Goal: Task Accomplishment & Management: Manage account settings

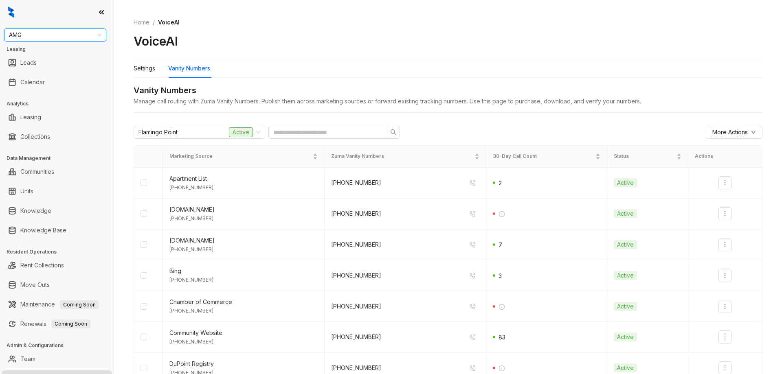
scroll to position [14, 0]
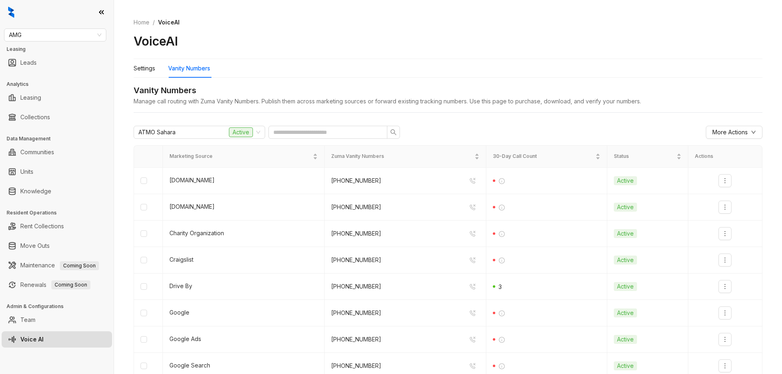
click at [436, 21] on ol "Home / VoiceAI" at bounding box center [448, 22] width 629 height 9
click at [145, 66] on div "Settings" at bounding box center [145, 68] width 22 height 9
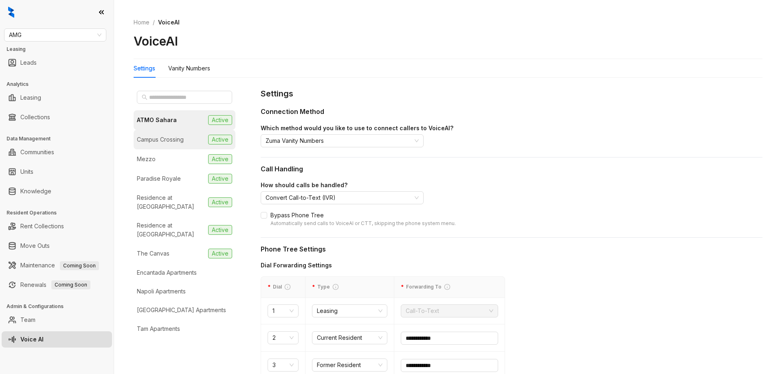
click at [177, 137] on div "Campus Crossing" at bounding box center [160, 139] width 47 height 9
click at [177, 183] on div "Paradise Royale" at bounding box center [159, 178] width 44 height 9
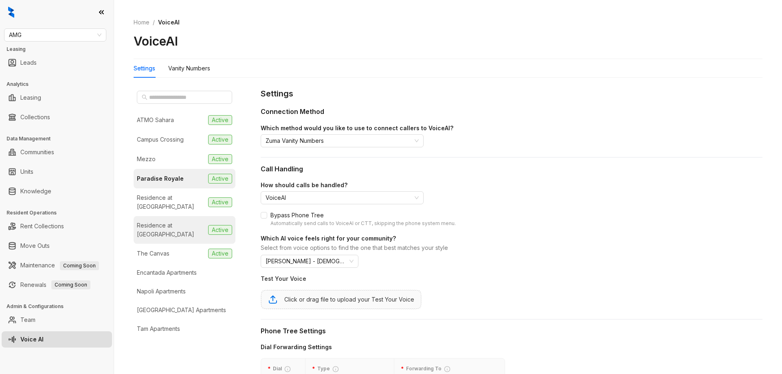
click at [182, 237] on div "Residence at [GEOGRAPHIC_DATA]" at bounding box center [171, 230] width 68 height 18
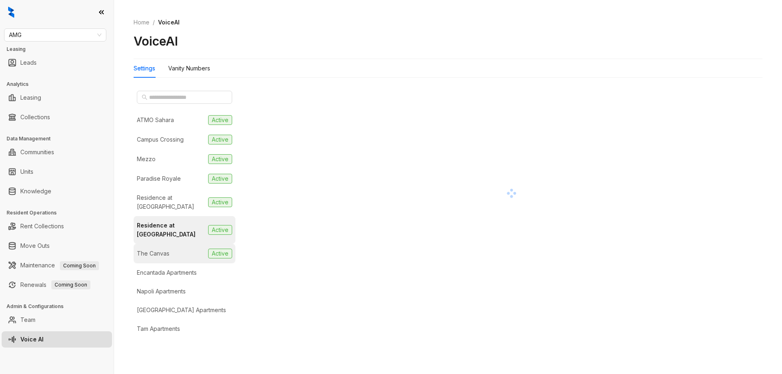
click at [182, 252] on li "The Canvas Active" at bounding box center [185, 254] width 102 height 20
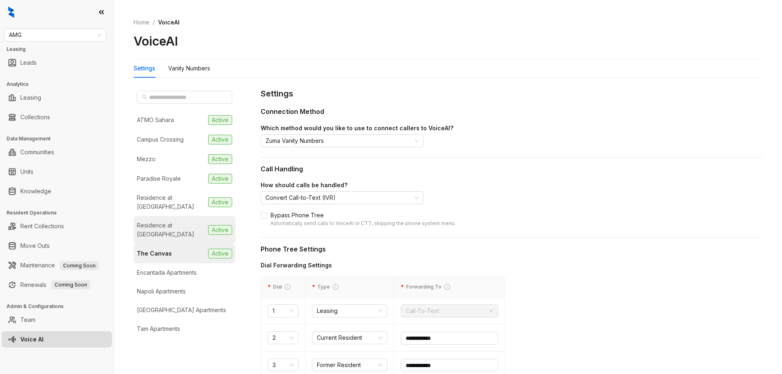
click at [187, 239] on div "Residence at [GEOGRAPHIC_DATA]" at bounding box center [171, 230] width 68 height 18
click at [187, 253] on li "The Canvas Active" at bounding box center [185, 254] width 102 height 20
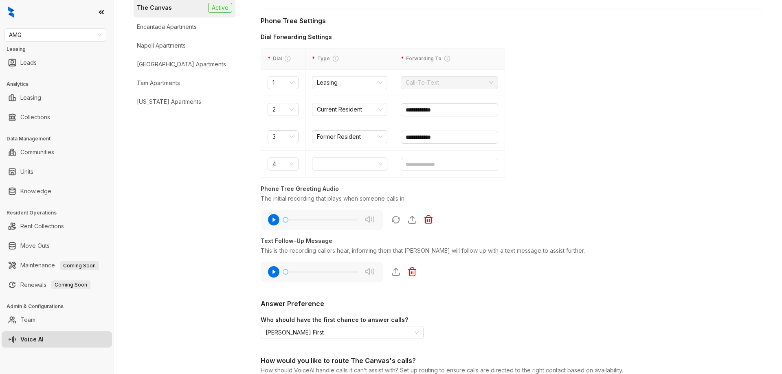
scroll to position [163, 0]
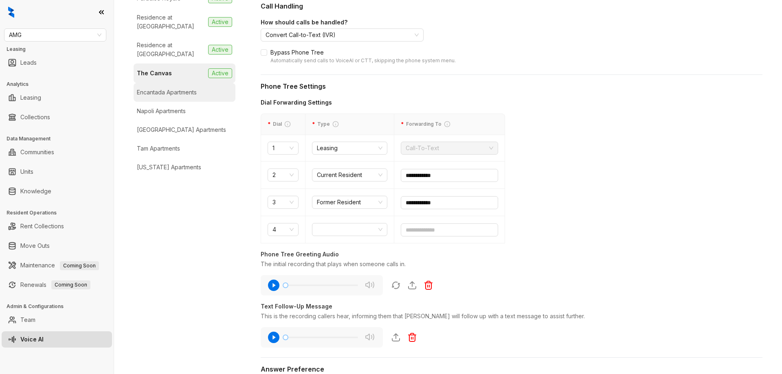
click at [193, 97] on div "Encantada Apartments" at bounding box center [167, 92] width 60 height 9
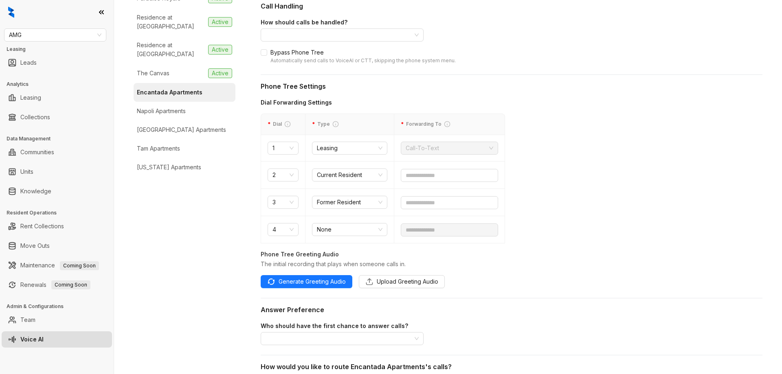
scroll to position [266, 0]
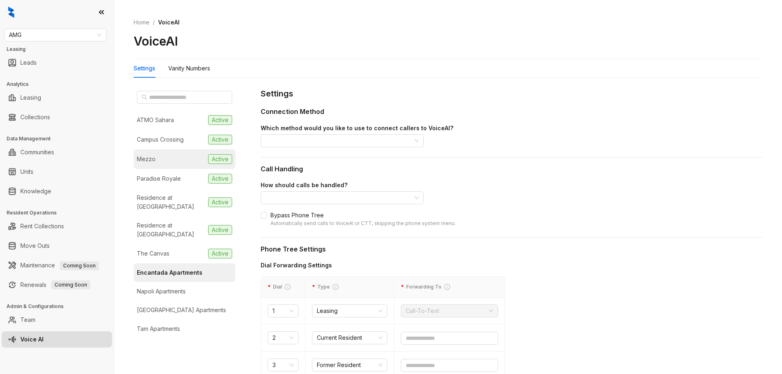
click at [184, 161] on li "Mezzo Active" at bounding box center [185, 159] width 102 height 20
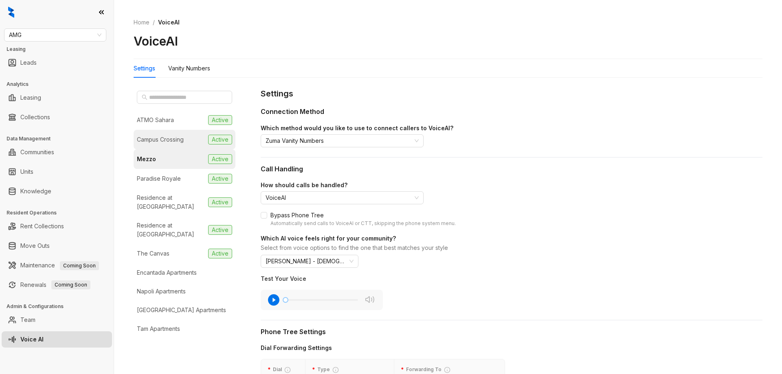
click at [194, 140] on li "Campus Crossing Active" at bounding box center [185, 140] width 102 height 20
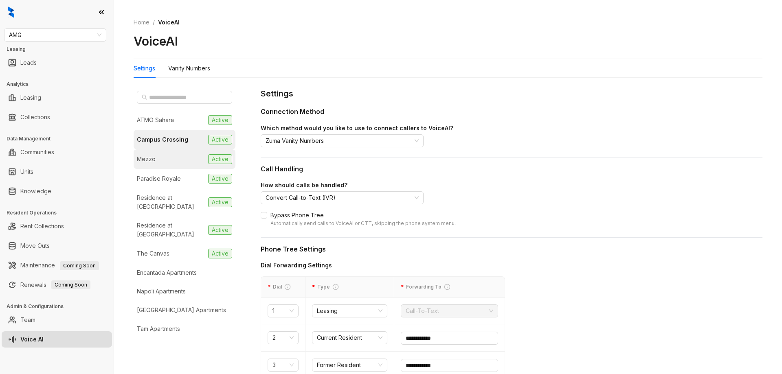
click at [184, 166] on li "Mezzo Active" at bounding box center [185, 159] width 102 height 20
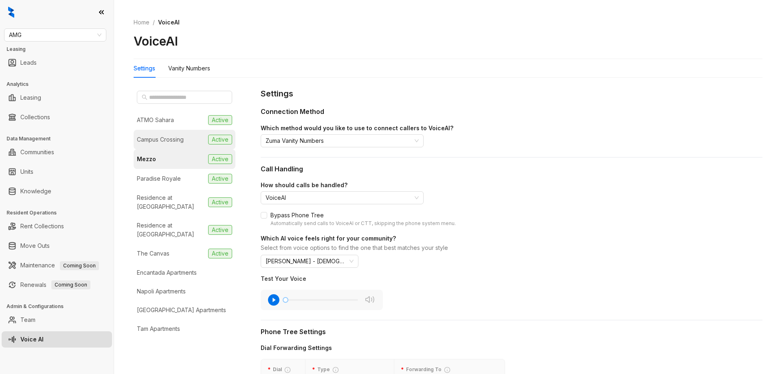
click at [178, 138] on div "Campus Crossing" at bounding box center [160, 139] width 47 height 9
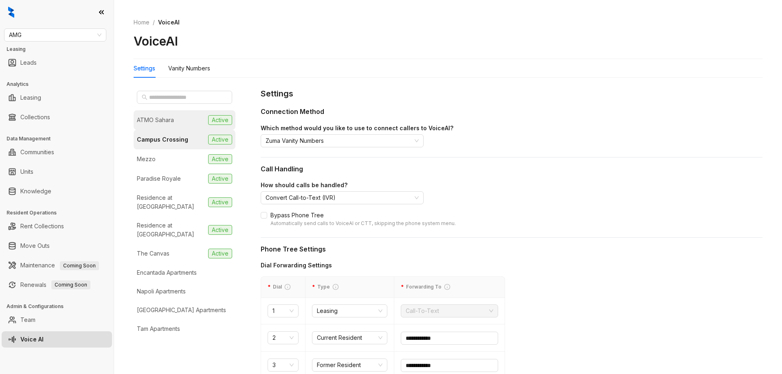
click at [184, 114] on li "ATMO Sahara Active" at bounding box center [185, 120] width 102 height 20
click at [178, 163] on li "Mezzo Active" at bounding box center [185, 159] width 102 height 20
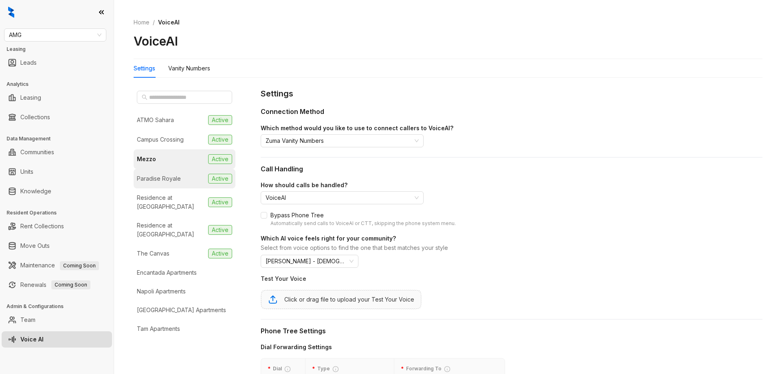
click at [175, 182] on div "Paradise Royale" at bounding box center [159, 178] width 44 height 9
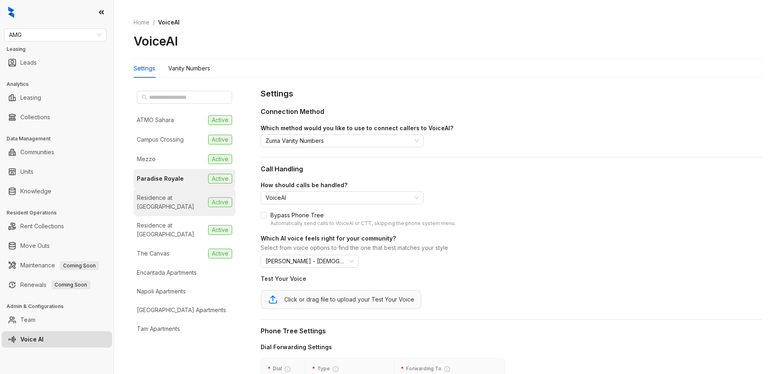
click at [176, 197] on div "Residence at [GEOGRAPHIC_DATA]" at bounding box center [171, 202] width 68 height 18
click at [175, 213] on li "Residence at Sierra Vista Active" at bounding box center [185, 203] width 102 height 28
click at [174, 226] on div "Residence at Tropicana" at bounding box center [171, 230] width 68 height 18
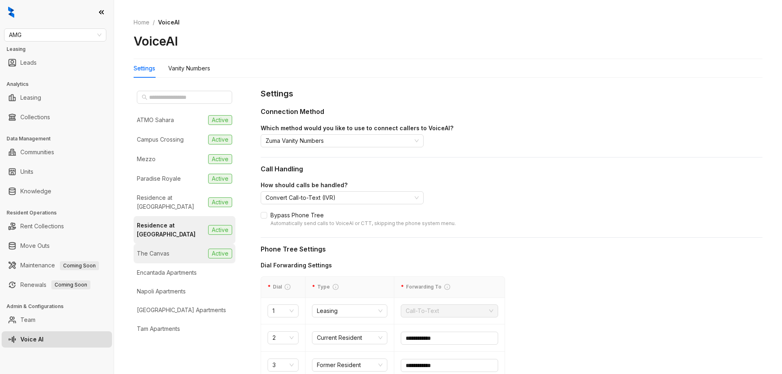
click at [177, 248] on li "The Canvas Active" at bounding box center [185, 254] width 102 height 20
click at [171, 165] on li "Mezzo Active" at bounding box center [185, 159] width 102 height 20
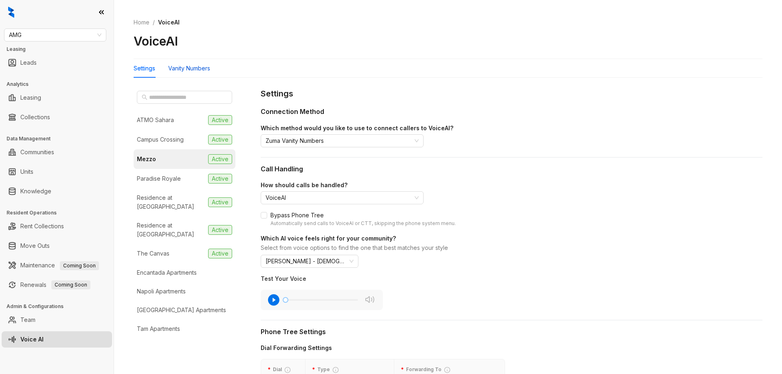
click at [193, 68] on div "Vanity Numbers" at bounding box center [189, 68] width 42 height 9
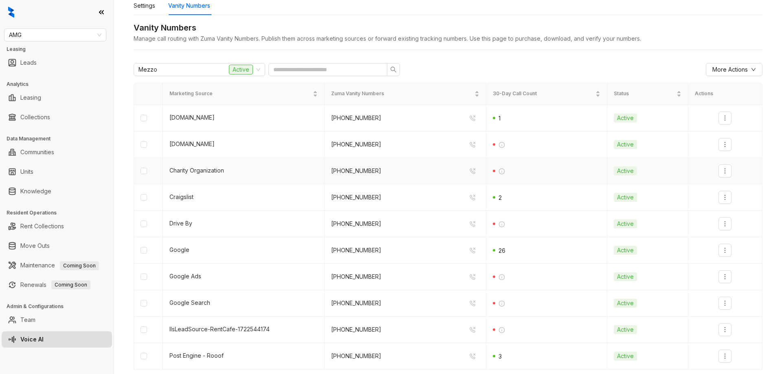
scroll to position [99, 0]
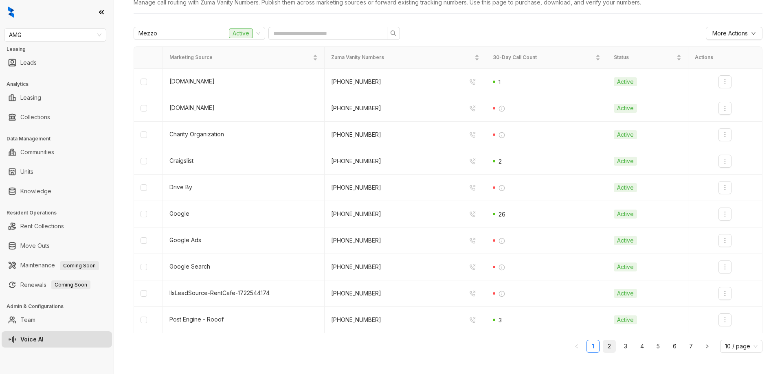
click at [603, 347] on link "2" at bounding box center [609, 346] width 12 height 12
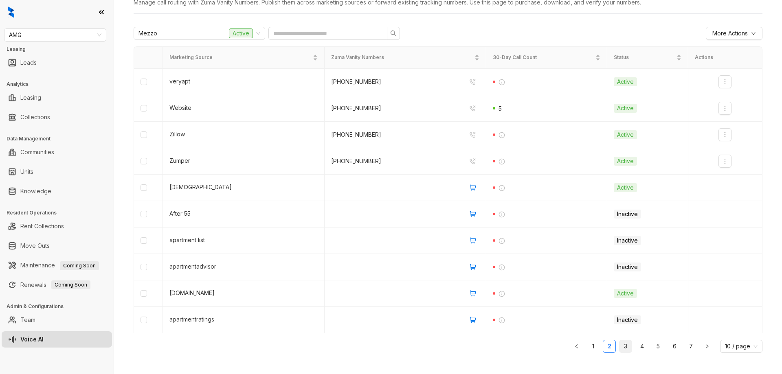
click at [623, 349] on link "3" at bounding box center [625, 346] width 12 height 12
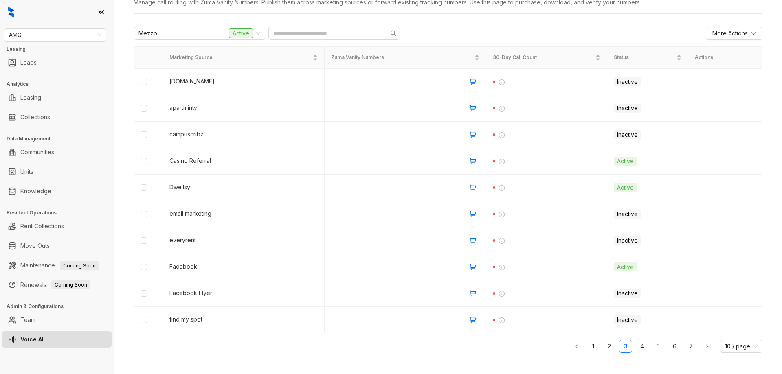
click at [611, 349] on ul "1 2 3 4 5 6 7 10 / page" at bounding box center [448, 346] width 629 height 13
click at [608, 349] on link "2" at bounding box center [609, 346] width 12 height 12
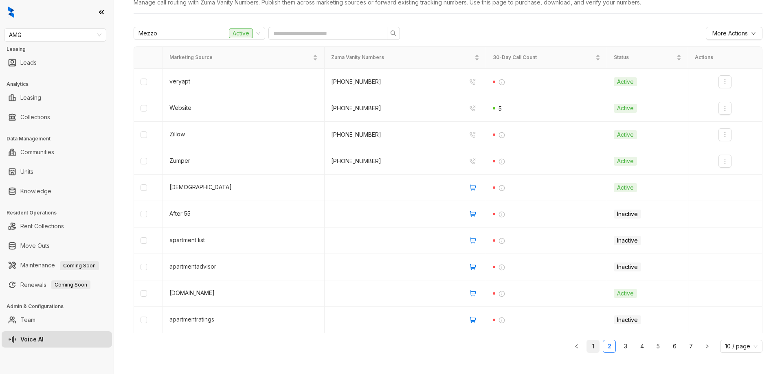
click at [593, 348] on link "1" at bounding box center [593, 346] width 12 height 12
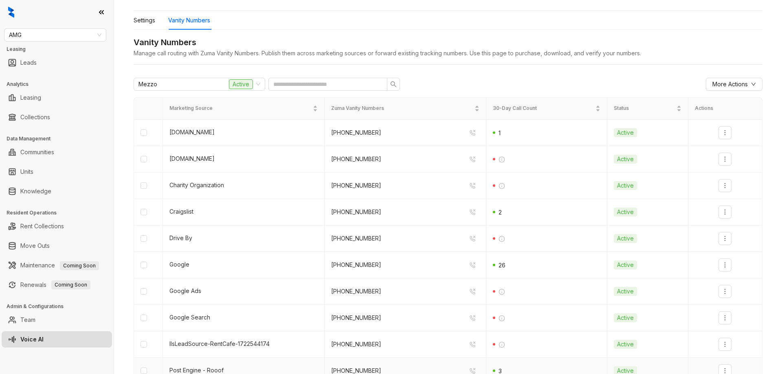
scroll to position [0, 0]
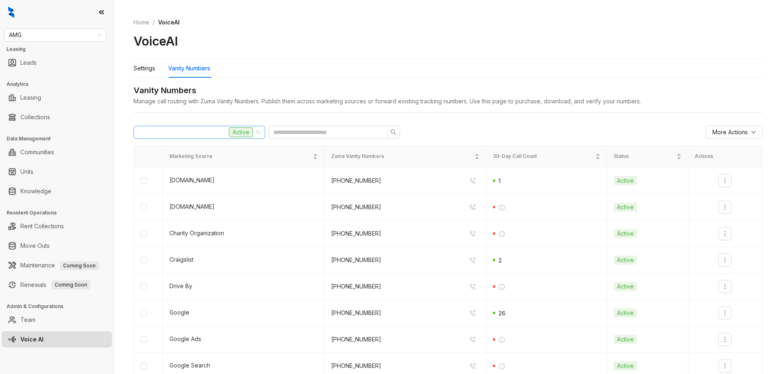
click at [253, 134] on span "Mezzo Active" at bounding box center [199, 132] width 122 height 12
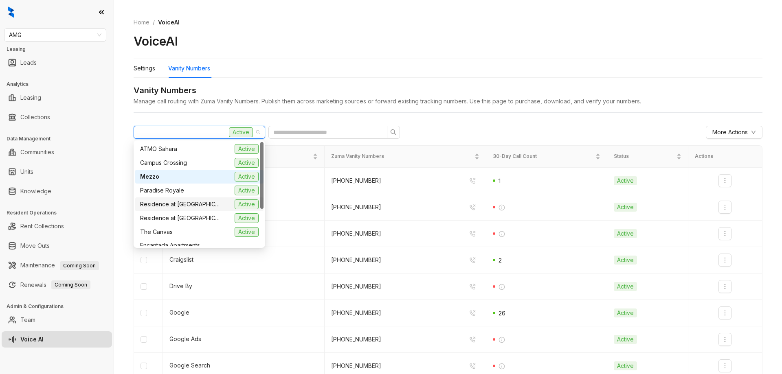
scroll to position [58, 0]
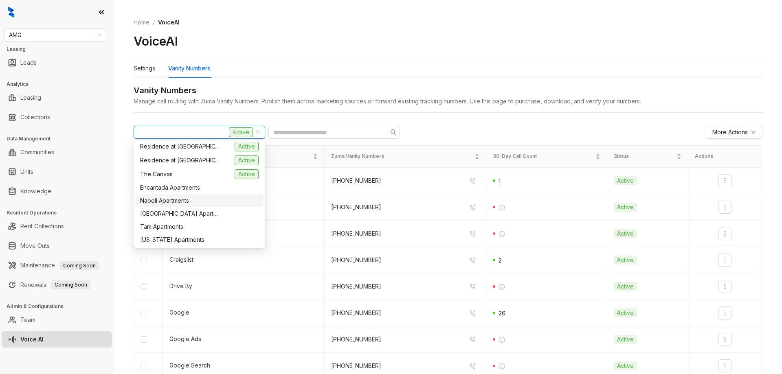
click at [184, 204] on span "Napoli Apartments" at bounding box center [164, 200] width 49 height 9
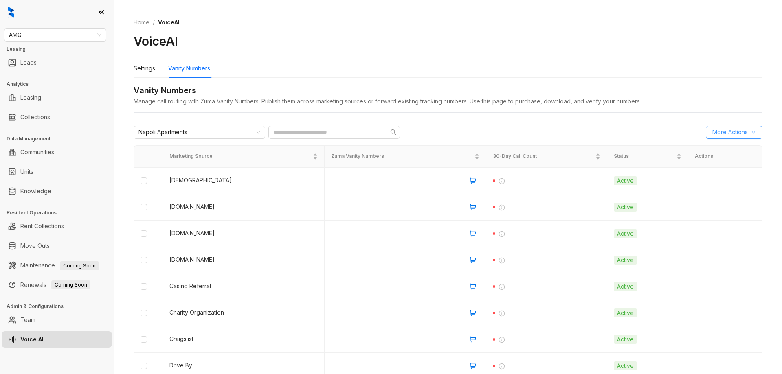
click at [718, 134] on span "More Actions" at bounding box center [729, 132] width 35 height 9
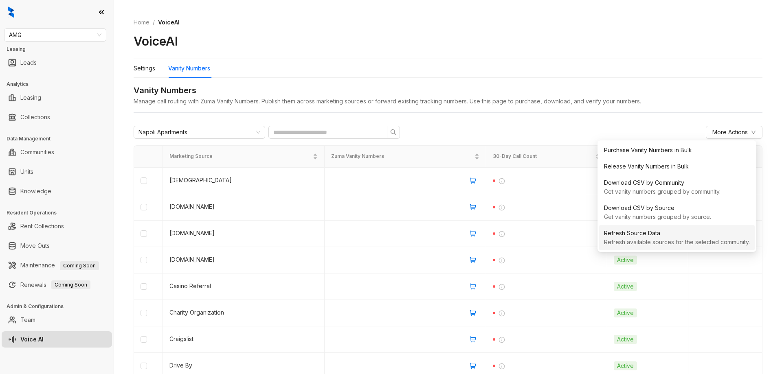
click at [669, 237] on div "Refresh Source Data" at bounding box center [677, 233] width 146 height 9
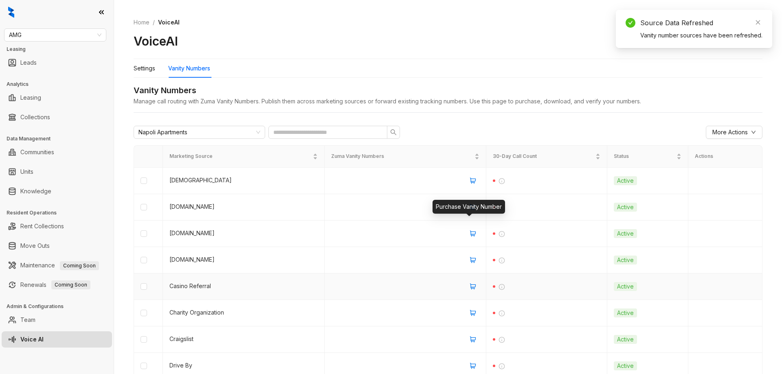
scroll to position [99, 0]
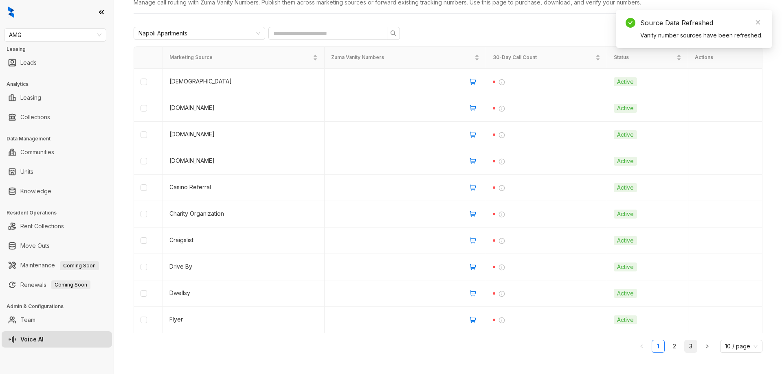
click at [691, 345] on link "3" at bounding box center [691, 346] width 12 height 12
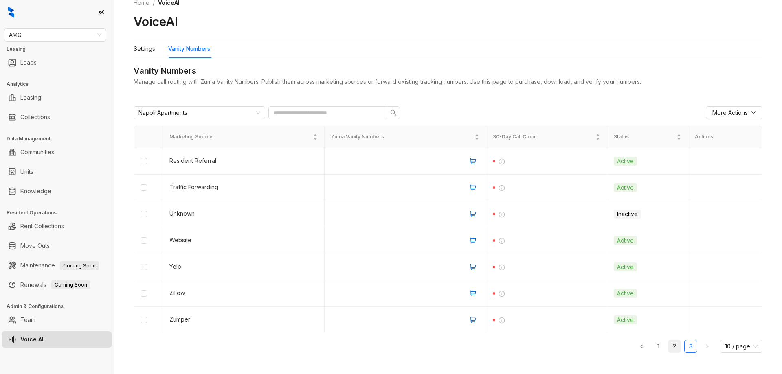
click at [671, 347] on link "2" at bounding box center [674, 346] width 12 height 12
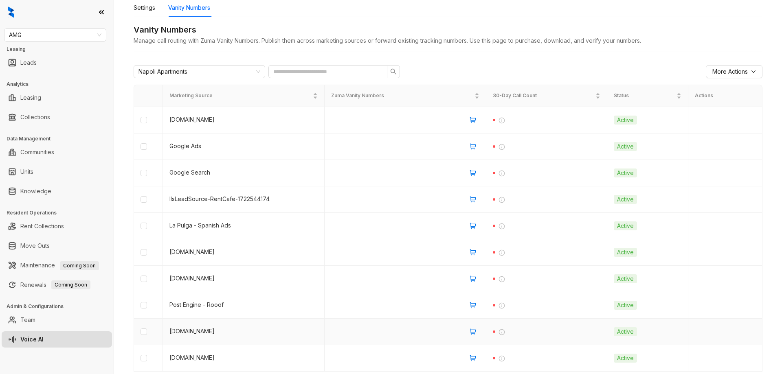
scroll to position [99, 0]
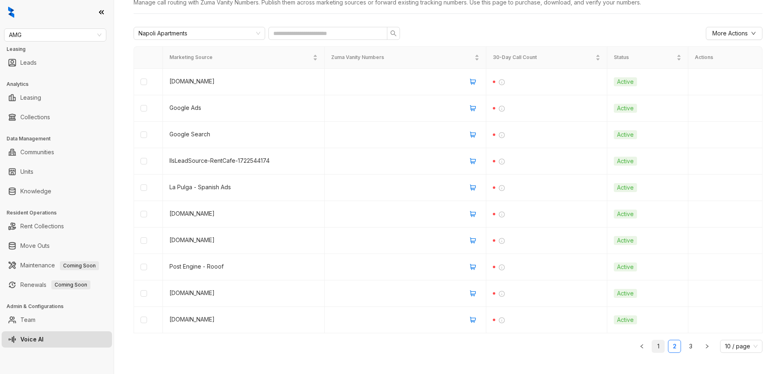
click at [655, 347] on link "1" at bounding box center [658, 346] width 12 height 12
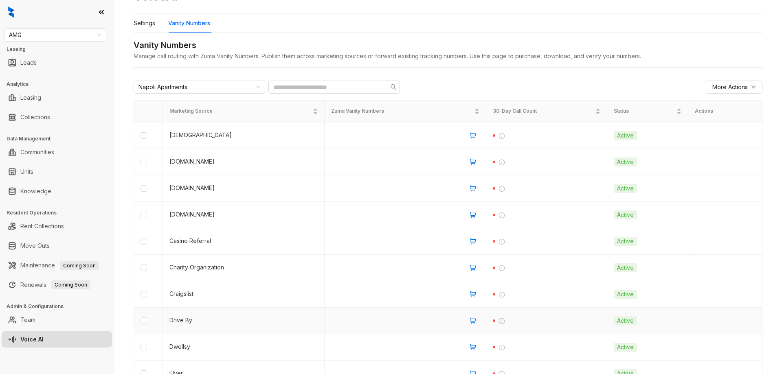
scroll to position [0, 0]
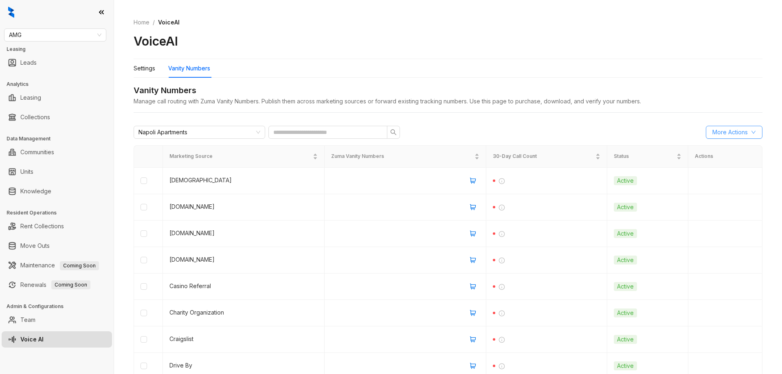
click at [751, 135] on button "More Actions" at bounding box center [734, 132] width 57 height 13
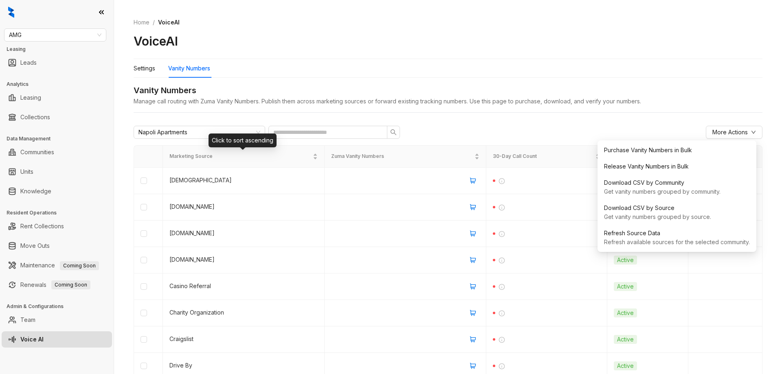
click at [225, 136] on div "Click to sort ascending" at bounding box center [243, 141] width 68 height 14
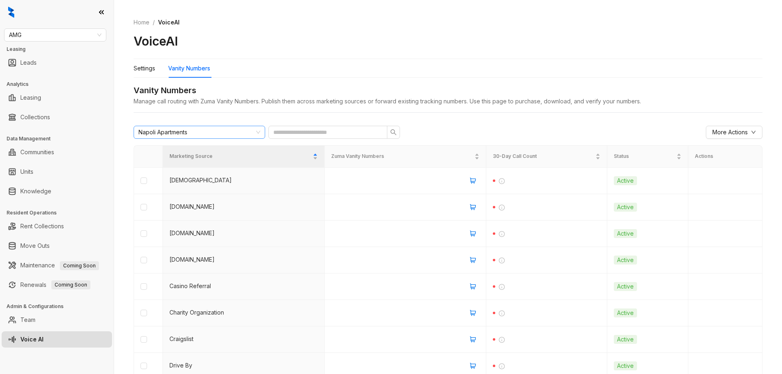
click at [226, 130] on div "Napoli Apartments" at bounding box center [195, 132] width 114 height 12
click at [687, 84] on div "Vanity Numbers" at bounding box center [448, 90] width 629 height 13
click at [655, 123] on div "Napoli Apartments More Actions Marketing Source Zuma Vanity Numbers 30-Day Call…" at bounding box center [448, 291] width 629 height 345
click at [741, 134] on span "More Actions" at bounding box center [729, 132] width 35 height 9
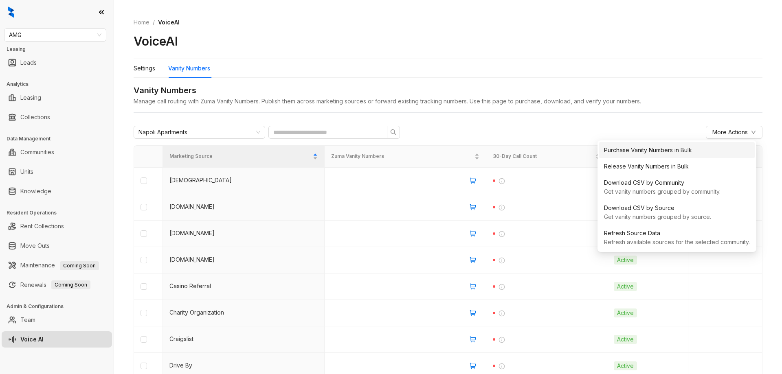
click at [670, 152] on div "Purchase Vanity Numbers in Bulk" at bounding box center [677, 150] width 146 height 9
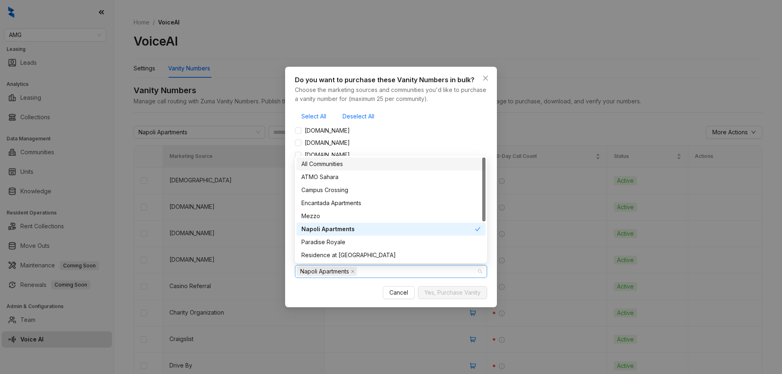
click at [379, 272] on div "Napoli Apartments" at bounding box center [387, 271] width 180 height 11
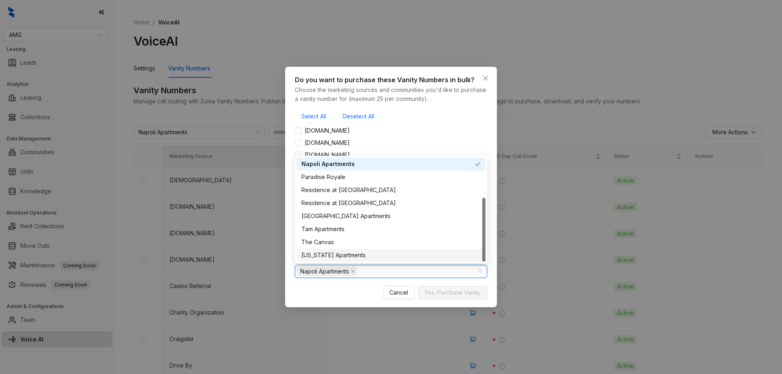
click at [349, 256] on div "Virginia Apartments" at bounding box center [390, 255] width 179 height 9
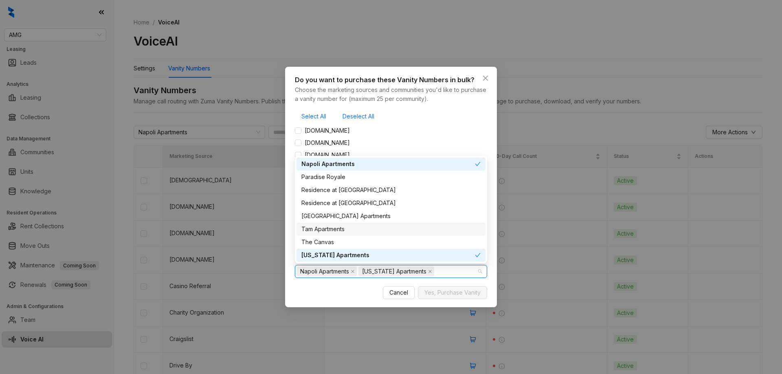
click at [349, 228] on div "Tam Apartments" at bounding box center [390, 229] width 179 height 9
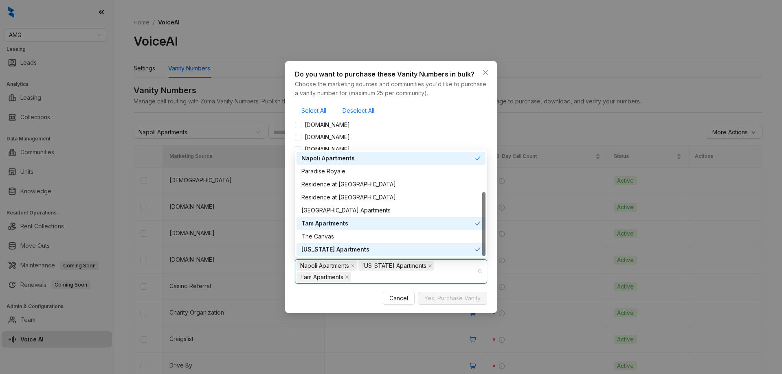
click at [467, 103] on div "Do you want to purchase these Vanity Numbers in bulk? Choose the marketing sour…" at bounding box center [391, 176] width 192 height 214
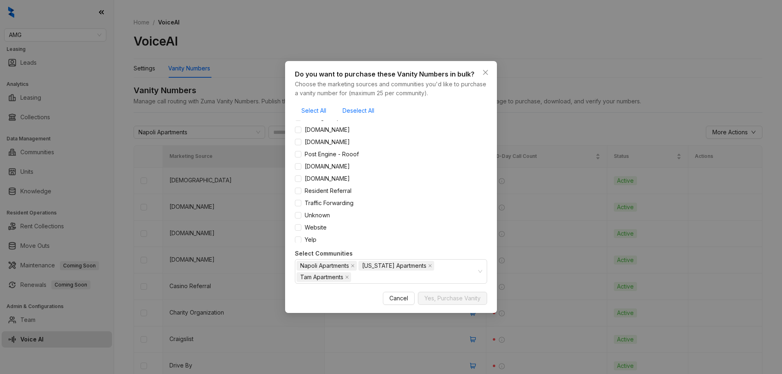
scroll to position [241, 0]
click at [311, 111] on span "Select All" at bounding box center [313, 110] width 25 height 9
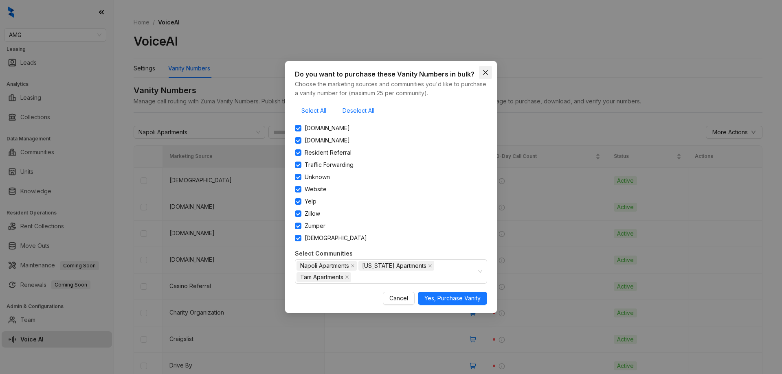
click at [488, 70] on icon "close" at bounding box center [485, 72] width 7 height 7
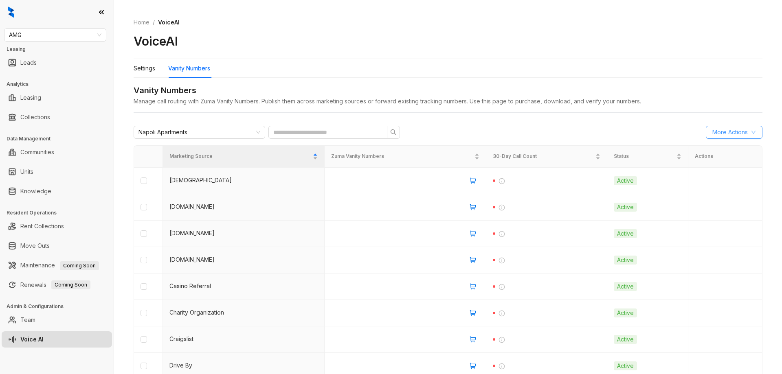
click at [720, 132] on span "More Actions" at bounding box center [729, 132] width 35 height 9
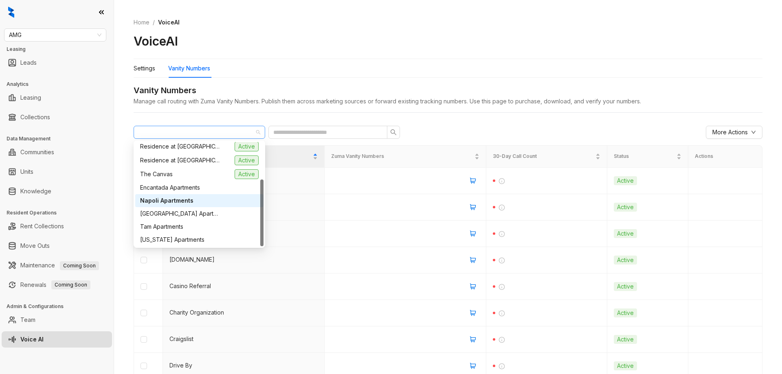
click at [226, 132] on div "Napoli Apartments" at bounding box center [195, 132] width 114 height 12
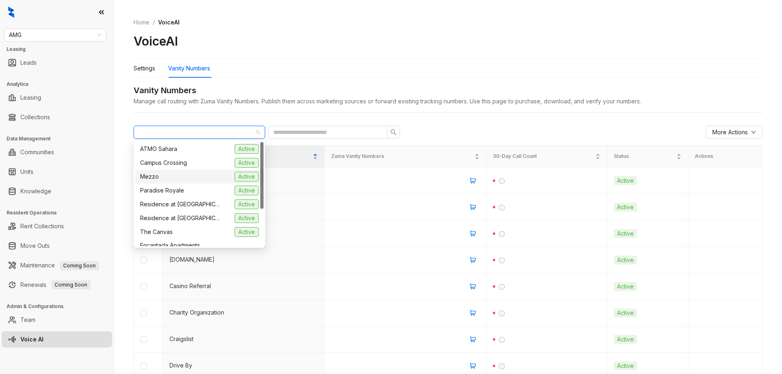
click at [174, 180] on div "Mezzo Active" at bounding box center [199, 177] width 119 height 10
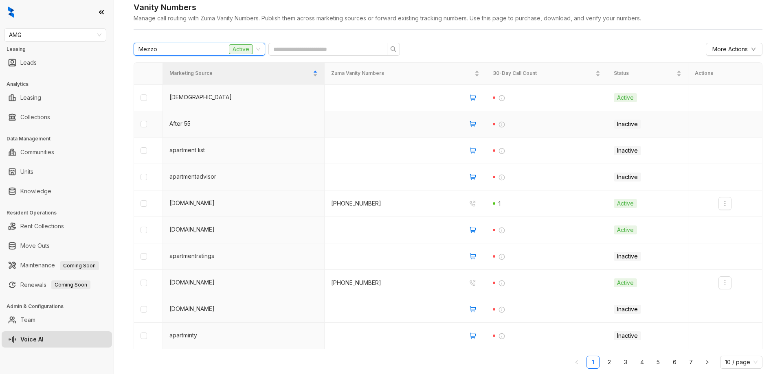
scroll to position [99, 0]
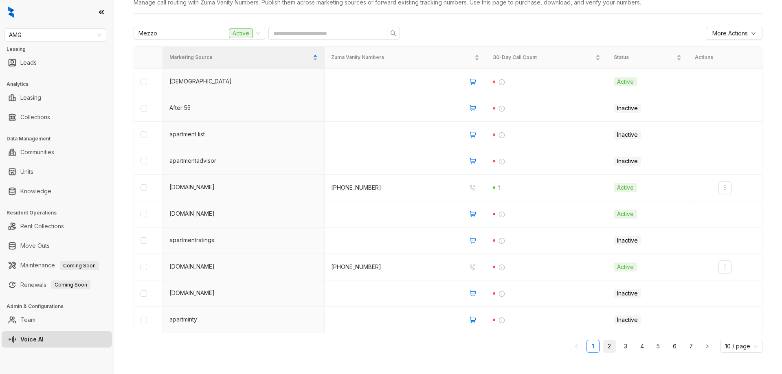
click at [607, 344] on link "2" at bounding box center [609, 346] width 12 height 12
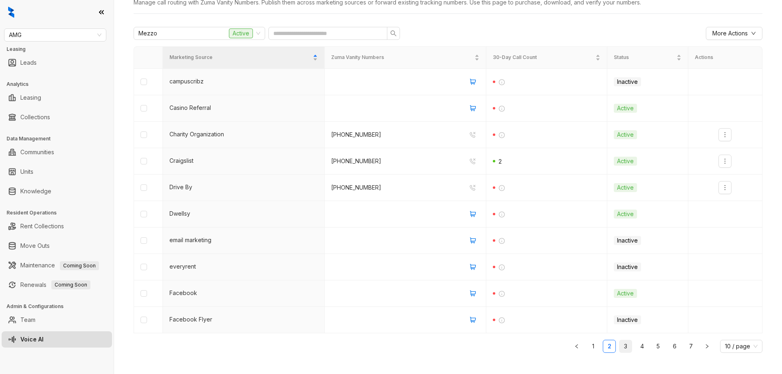
click at [621, 346] on link "3" at bounding box center [625, 346] width 12 height 12
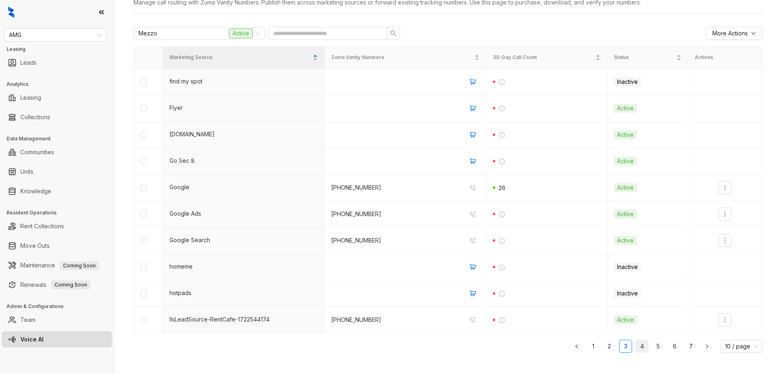
click at [639, 349] on link "4" at bounding box center [642, 346] width 12 height 12
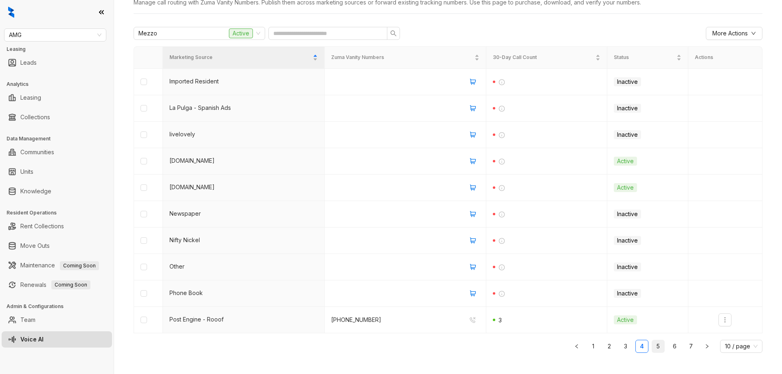
click at [659, 348] on link "5" at bounding box center [658, 346] width 12 height 12
click at [670, 347] on link "6" at bounding box center [674, 346] width 12 height 12
click at [686, 347] on link "7" at bounding box center [691, 346] width 12 height 12
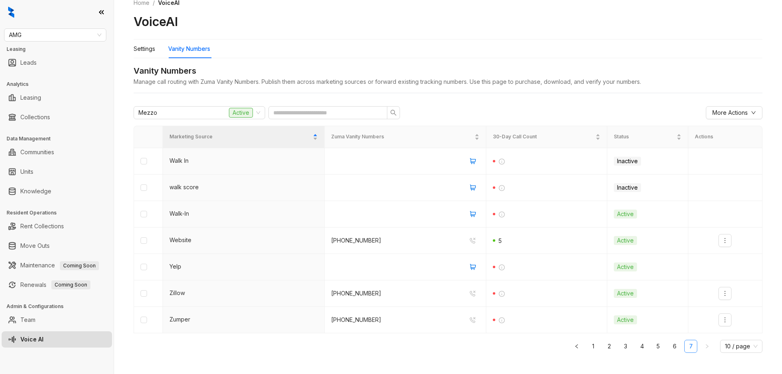
scroll to position [20, 0]
click at [685, 347] on link "7" at bounding box center [691, 346] width 12 height 12
click at [588, 344] on link "1" at bounding box center [593, 346] width 12 height 12
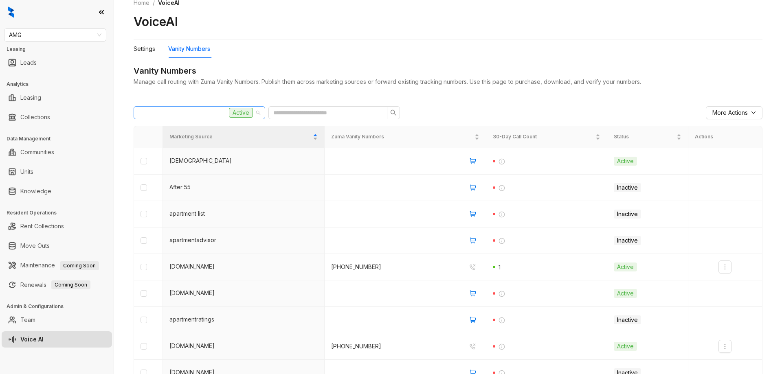
click at [240, 114] on span "Active" at bounding box center [241, 113] width 24 height 10
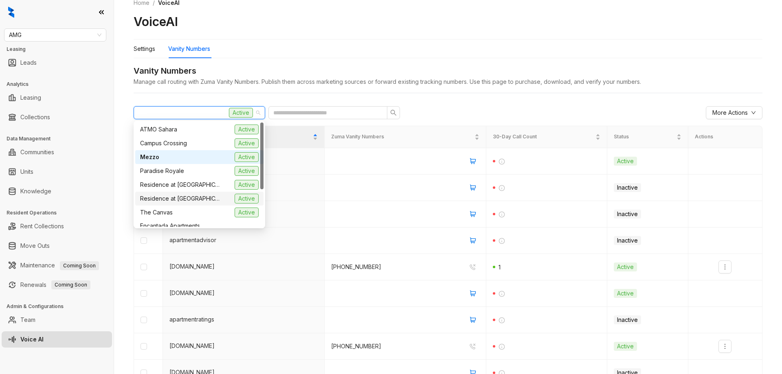
scroll to position [58, 0]
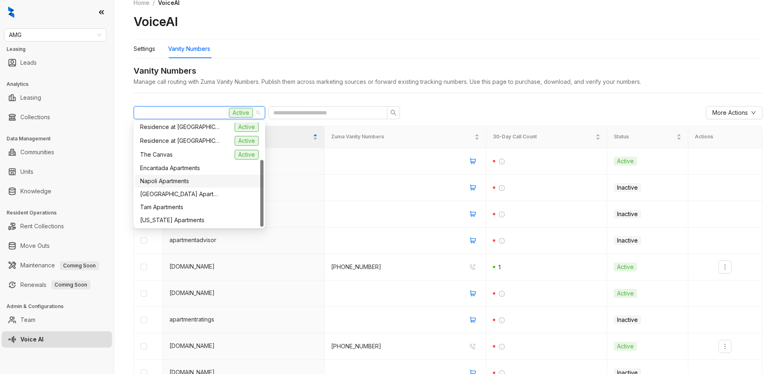
click at [178, 184] on span "Napoli Apartments" at bounding box center [164, 181] width 49 height 9
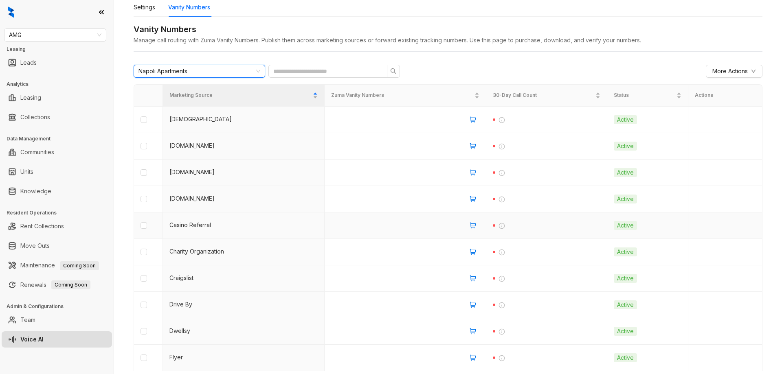
scroll to position [99, 0]
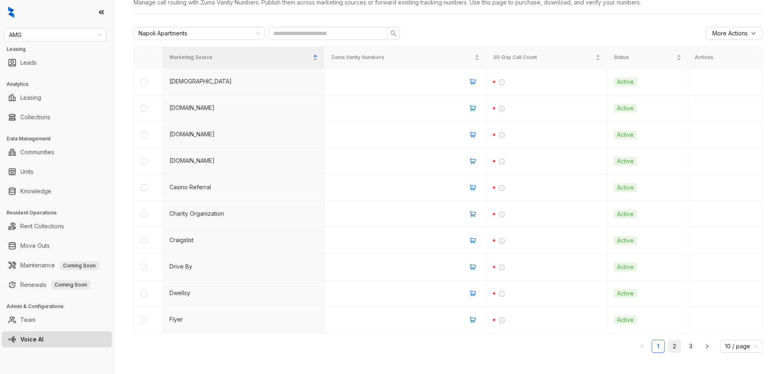
click at [669, 346] on link "2" at bounding box center [674, 346] width 12 height 12
click at [687, 346] on link "3" at bounding box center [691, 346] width 12 height 12
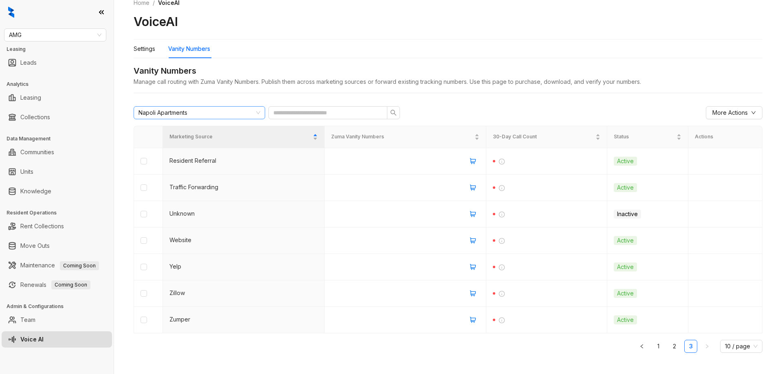
click at [231, 113] on div "Napoli Apartments" at bounding box center [195, 113] width 114 height 12
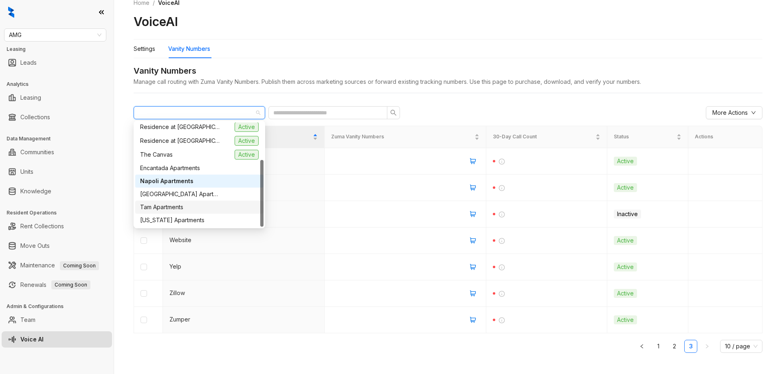
click at [187, 209] on div "Tam Apartments" at bounding box center [199, 207] width 119 height 9
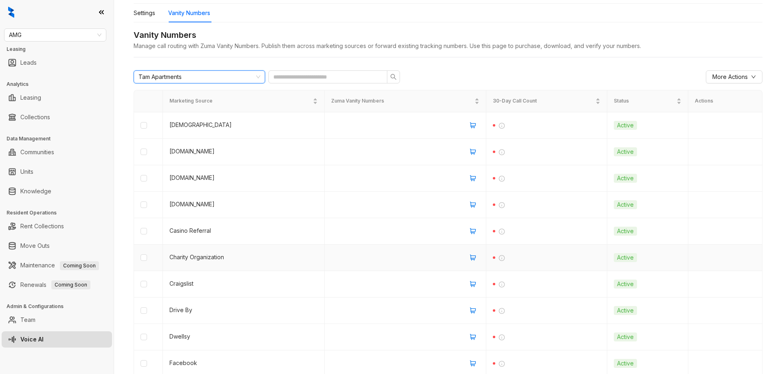
scroll to position [99, 0]
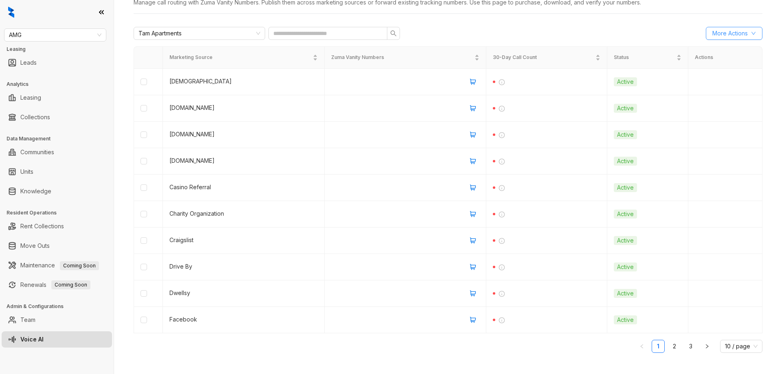
click at [732, 32] on span "More Actions" at bounding box center [729, 33] width 35 height 9
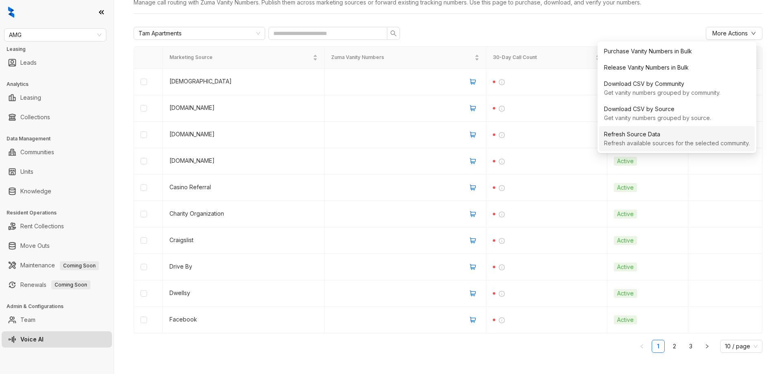
click at [648, 138] on div "Refresh Source Data" at bounding box center [677, 134] width 146 height 9
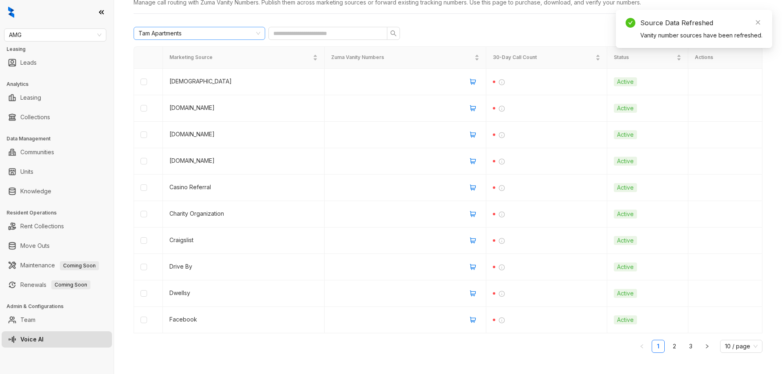
click at [228, 33] on div "Tam Apartments" at bounding box center [195, 33] width 114 height 12
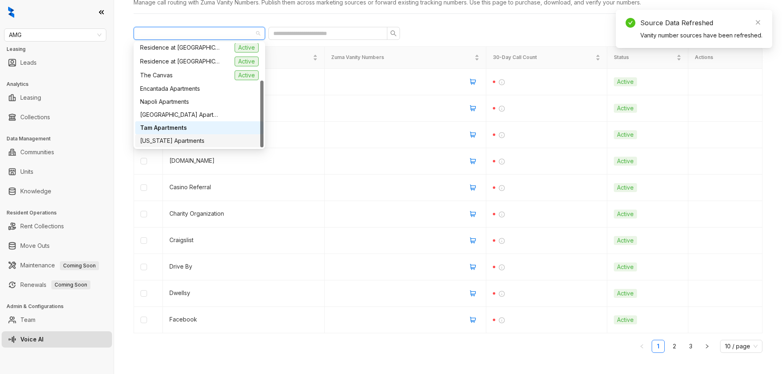
click at [191, 141] on span "Virginia Apartments" at bounding box center [172, 140] width 64 height 9
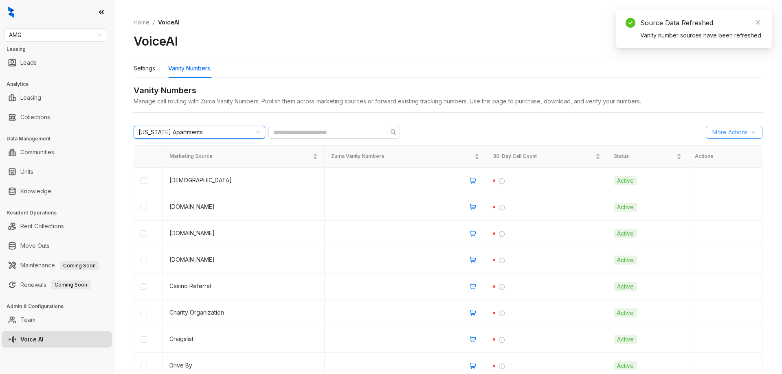
click at [740, 134] on span "More Actions" at bounding box center [729, 132] width 35 height 9
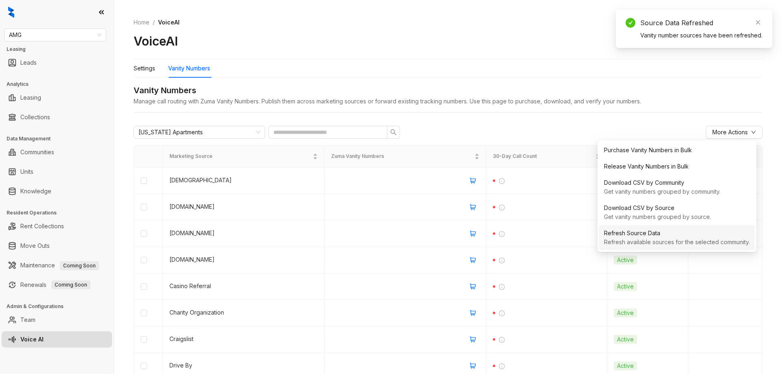
click at [629, 235] on div "Refresh Source Data" at bounding box center [677, 233] width 146 height 9
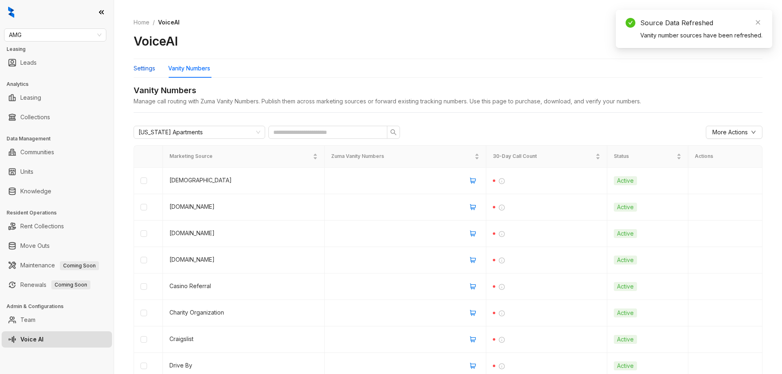
click at [143, 69] on div "Settings" at bounding box center [145, 68] width 22 height 9
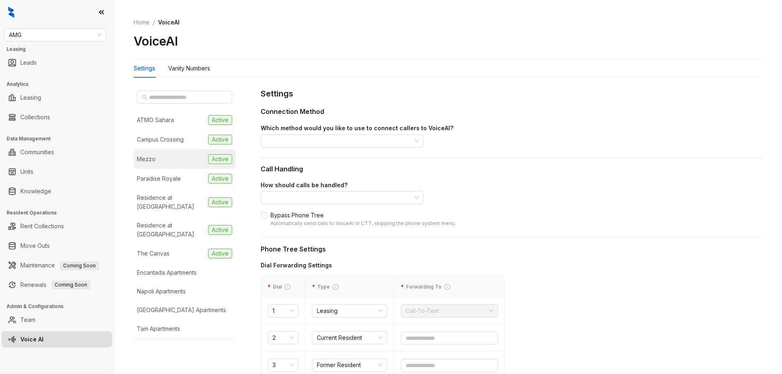
click at [167, 154] on li "Mezzo Active" at bounding box center [185, 159] width 102 height 20
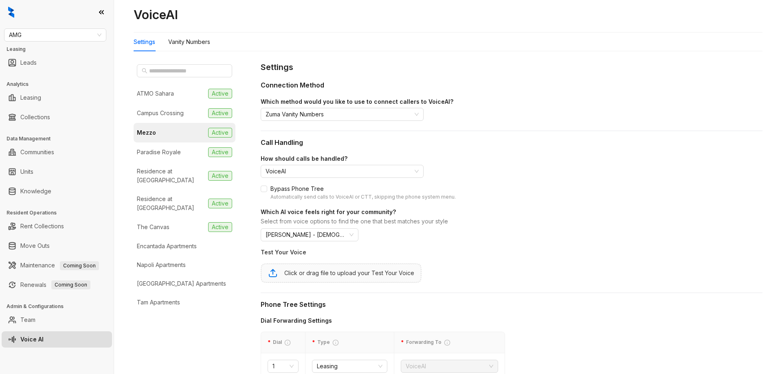
scroll to position [41, 0]
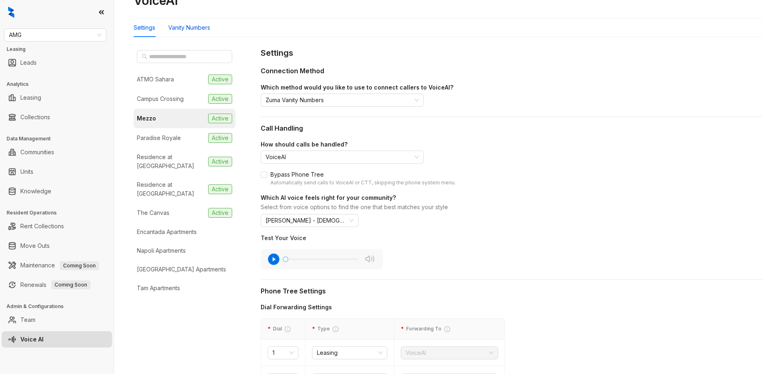
click at [193, 28] on div "Vanity Numbers" at bounding box center [189, 27] width 42 height 9
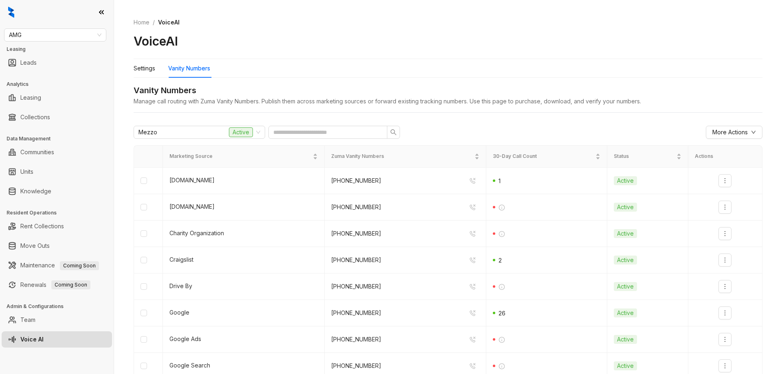
click at [507, 22] on ol "Home / VoiceAI" at bounding box center [448, 22] width 629 height 9
click at [149, 69] on div "Settings" at bounding box center [145, 68] width 22 height 9
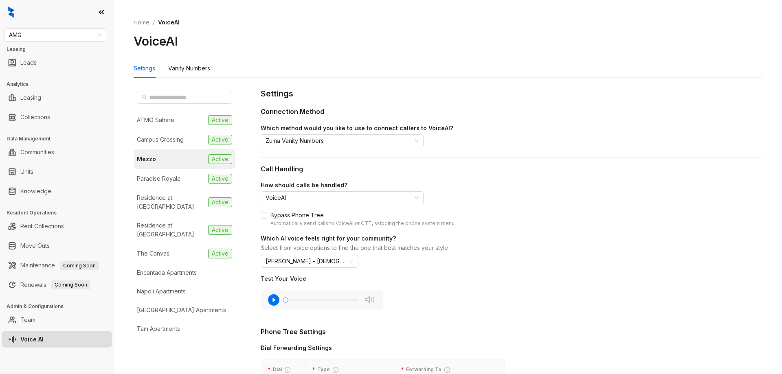
click at [575, 63] on div "Settings Vanity Numbers" at bounding box center [448, 68] width 629 height 19
click at [190, 66] on div "Vanity Numbers" at bounding box center [189, 68] width 42 height 9
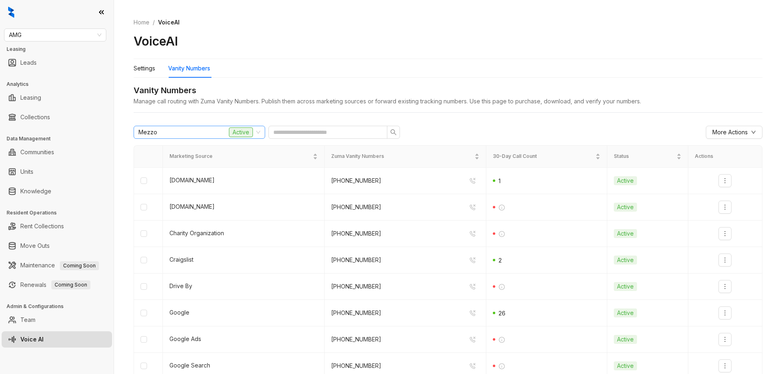
click at [251, 134] on span "Active" at bounding box center [241, 132] width 24 height 10
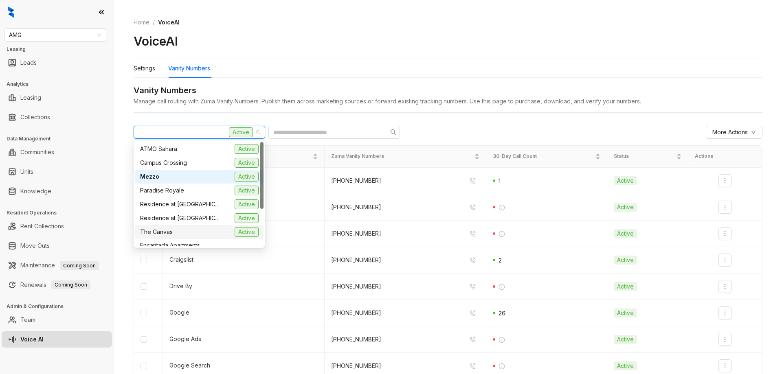
scroll to position [58, 0]
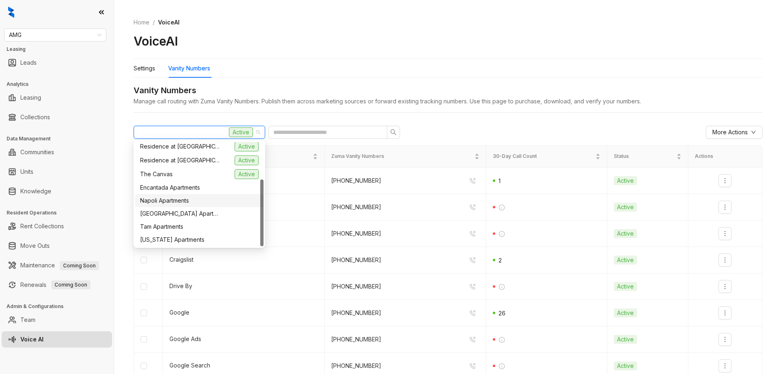
click at [202, 202] on div "Napoli Apartments" at bounding box center [199, 200] width 119 height 9
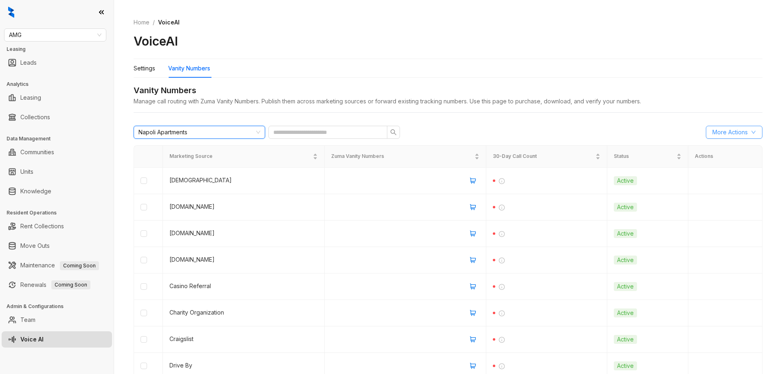
click at [720, 130] on span "More Actions" at bounding box center [729, 132] width 35 height 9
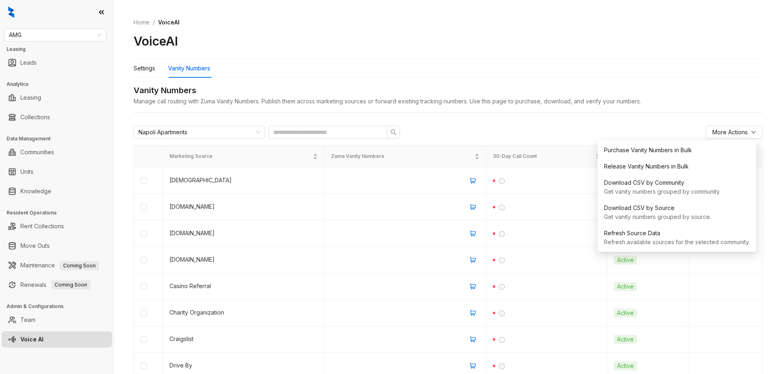
click at [405, 96] on div "Vanity Numbers" at bounding box center [448, 90] width 629 height 13
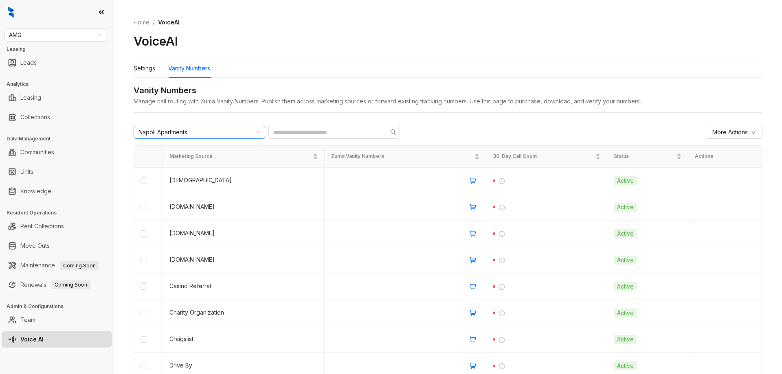
click at [243, 136] on div "Napoli Apartments" at bounding box center [195, 132] width 114 height 12
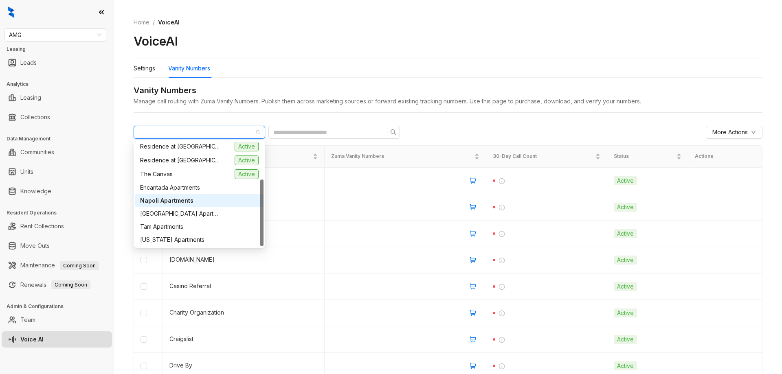
click at [198, 213] on span "[GEOGRAPHIC_DATA] Apartments" at bounding box center [180, 213] width 81 height 9
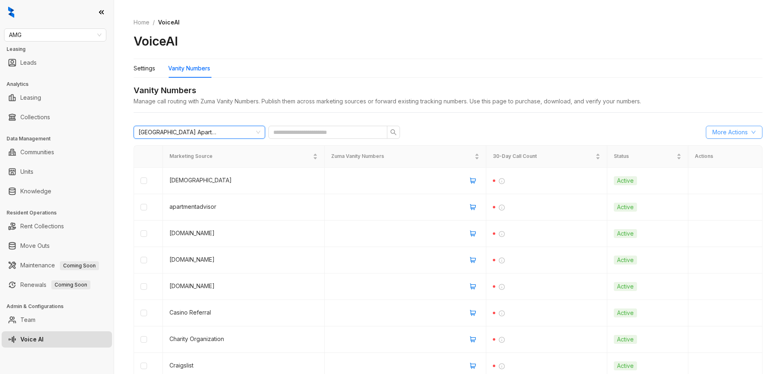
click at [728, 134] on span "More Actions" at bounding box center [729, 132] width 35 height 9
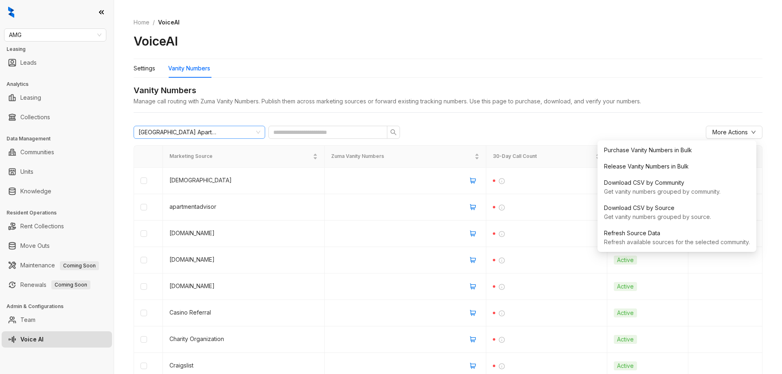
click at [209, 132] on div "[GEOGRAPHIC_DATA] Apartments" at bounding box center [195, 132] width 114 height 12
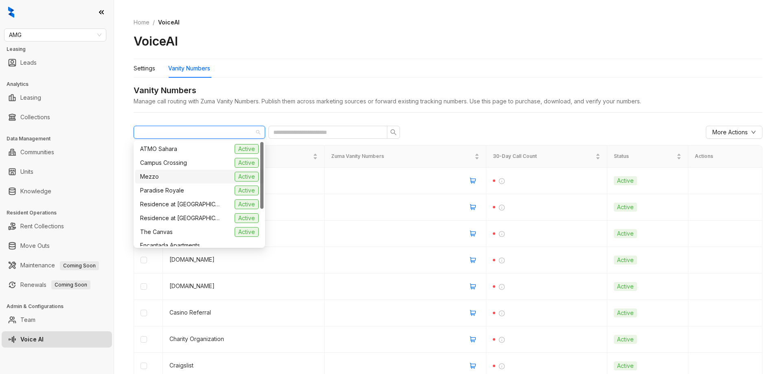
click at [181, 174] on div "Mezzo Active" at bounding box center [199, 177] width 119 height 10
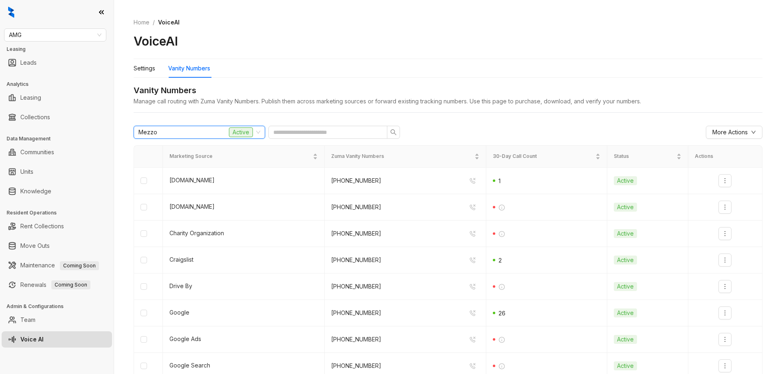
click at [222, 131] on div "Mezzo Active" at bounding box center [195, 132] width 114 height 12
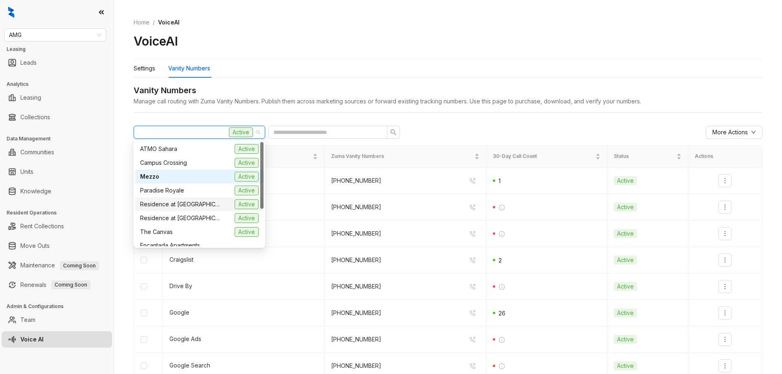
scroll to position [58, 0]
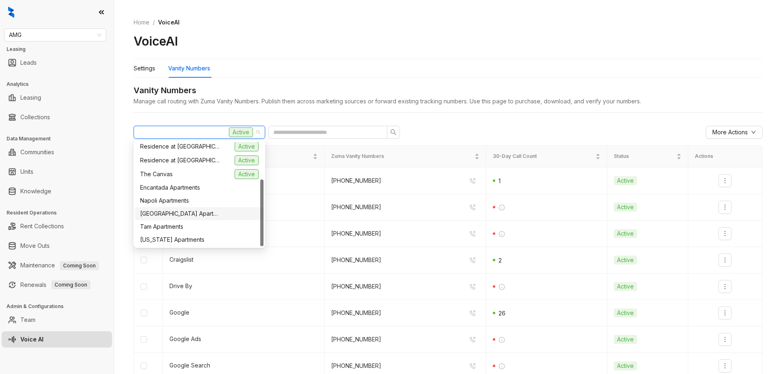
click at [202, 215] on span "[GEOGRAPHIC_DATA] Apartments" at bounding box center [180, 213] width 81 height 9
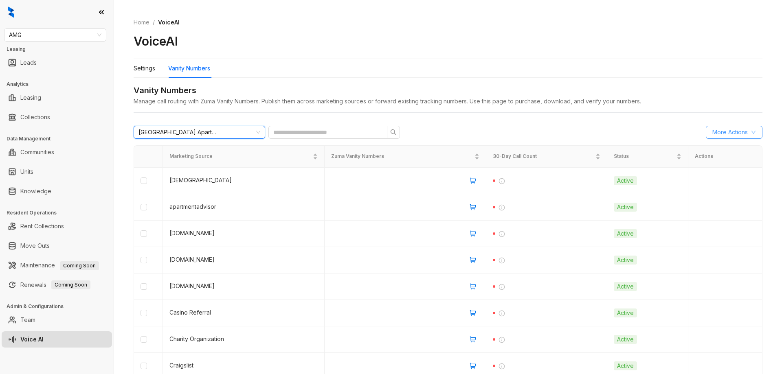
click at [728, 128] on span "More Actions" at bounding box center [729, 132] width 35 height 9
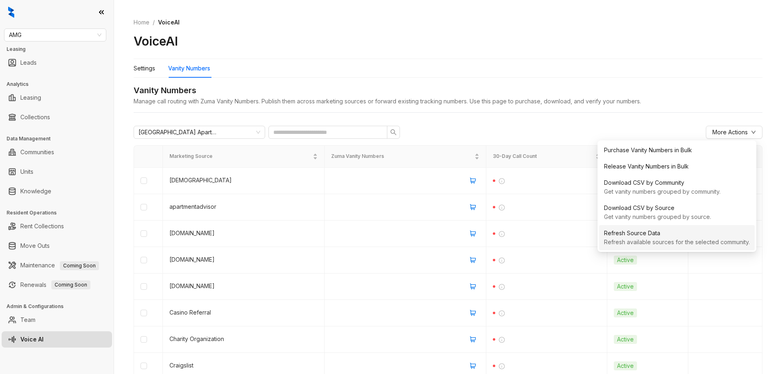
click at [672, 233] on div "Refresh Source Data" at bounding box center [677, 233] width 146 height 9
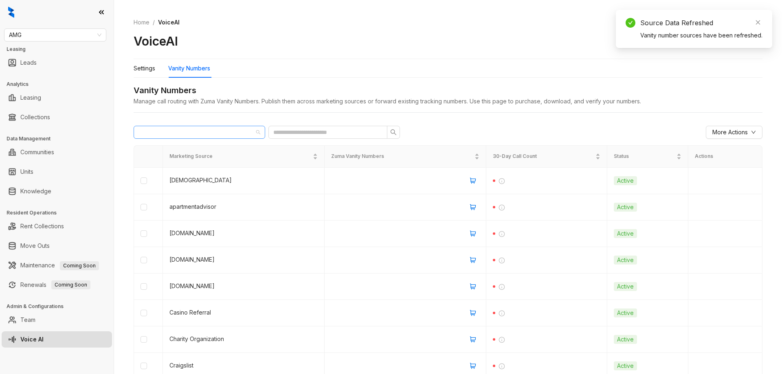
click at [238, 131] on div "[GEOGRAPHIC_DATA] Apartments" at bounding box center [195, 132] width 114 height 12
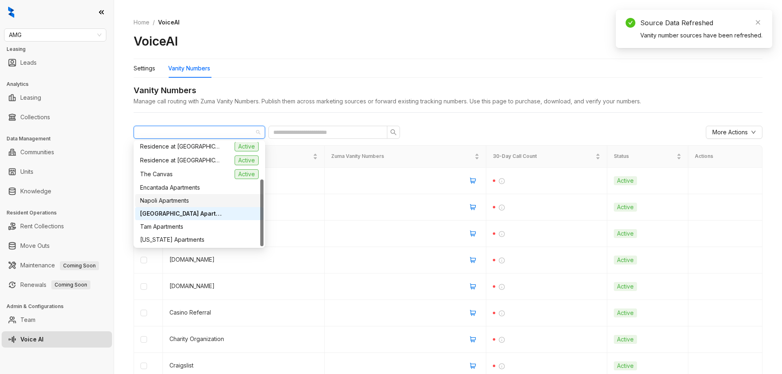
click at [213, 204] on div "Napoli Apartments" at bounding box center [199, 200] width 119 height 9
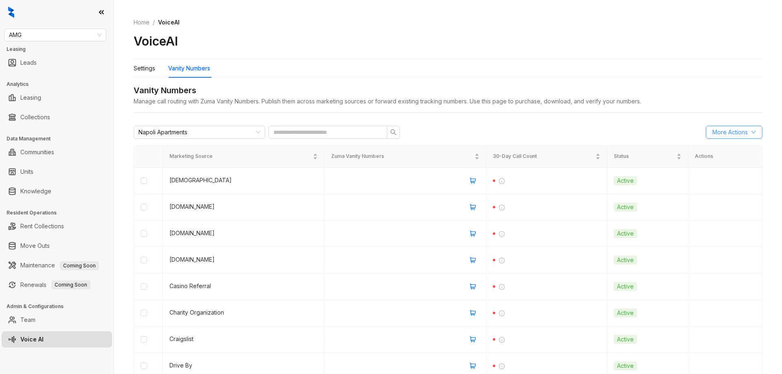
click at [726, 133] on span "More Actions" at bounding box center [729, 132] width 35 height 9
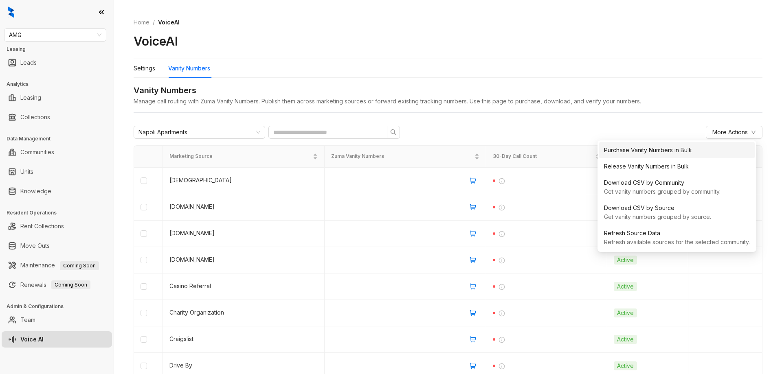
click at [653, 153] on div "Purchase Vanity Numbers in Bulk" at bounding box center [677, 150] width 146 height 9
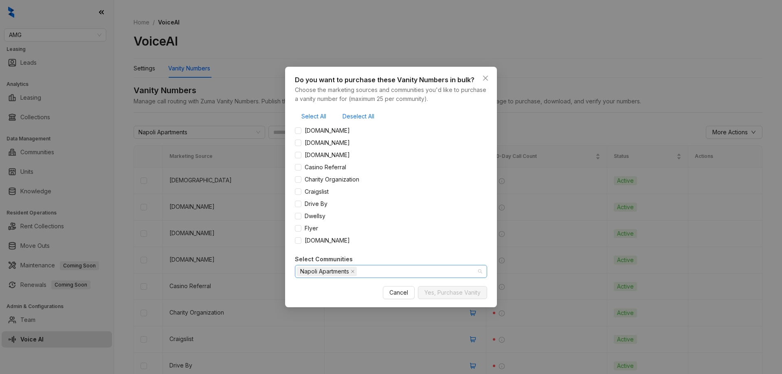
click at [391, 272] on div "Napoli Apartments" at bounding box center [387, 271] width 180 height 11
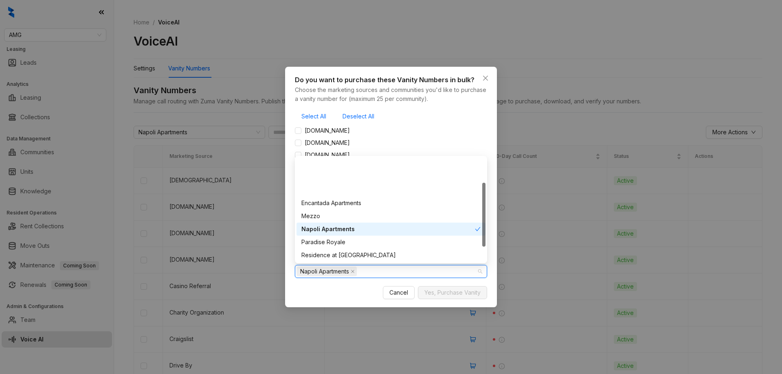
scroll to position [65, 0]
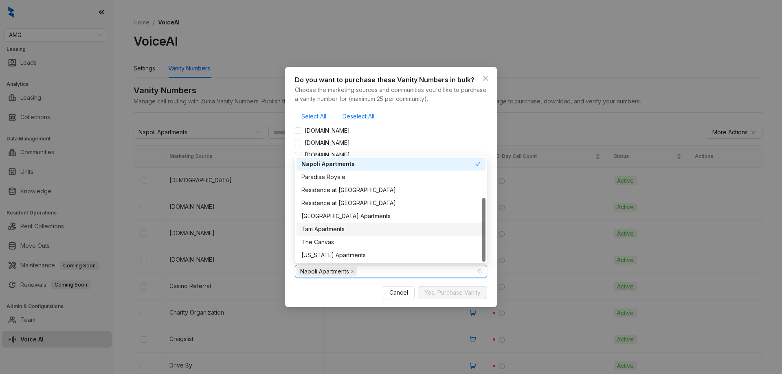
click at [355, 229] on div "Tam Apartments" at bounding box center [390, 229] width 179 height 9
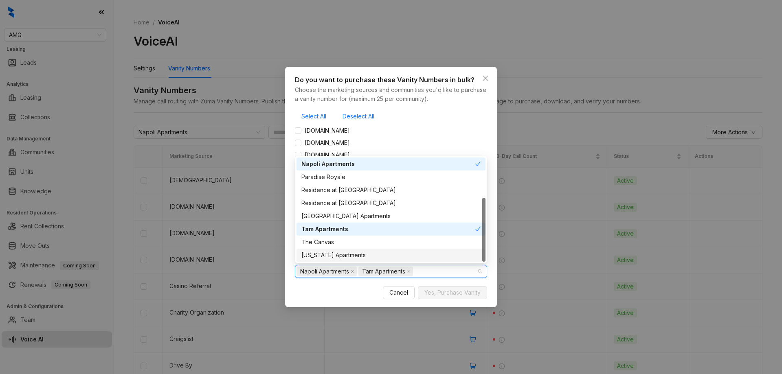
click at [352, 255] on div "Virginia Apartments" at bounding box center [390, 255] width 179 height 9
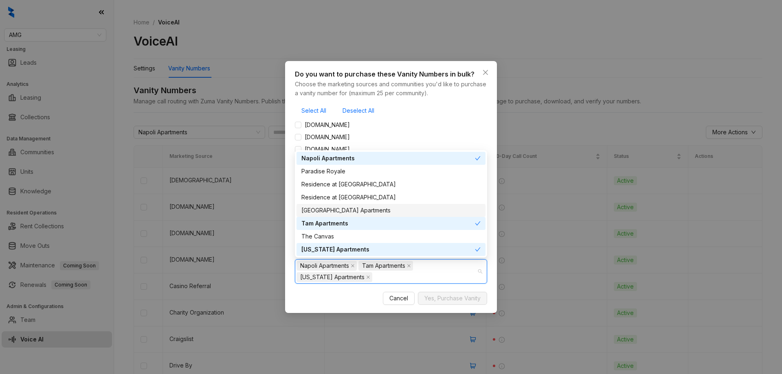
click at [361, 211] on div "[GEOGRAPHIC_DATA] Apartments" at bounding box center [390, 210] width 179 height 9
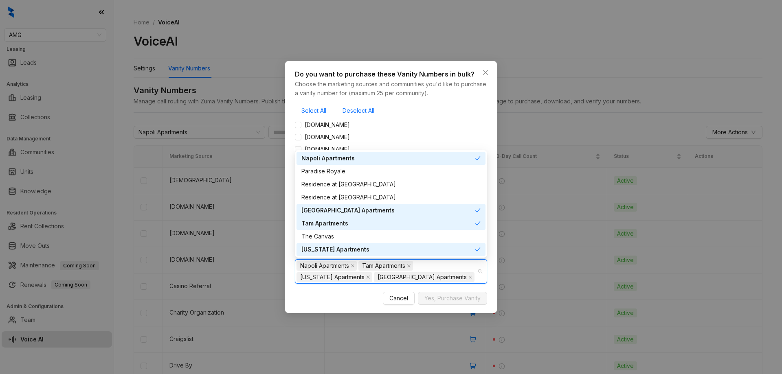
click at [461, 100] on div "Do you want to purchase these Vanity Numbers in bulk? Choose the marketing sour…" at bounding box center [391, 176] width 192 height 214
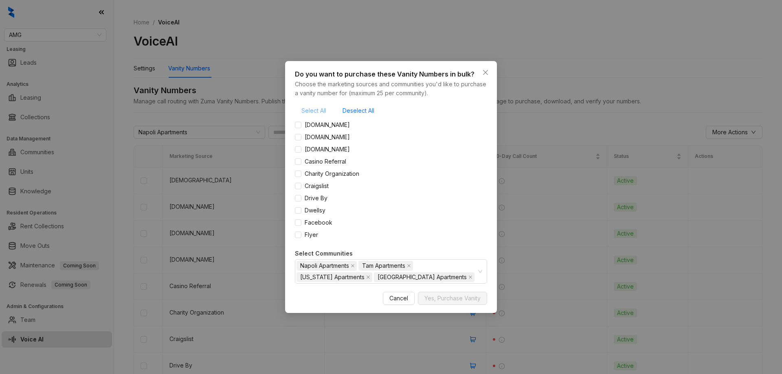
click at [304, 111] on span "Select All" at bounding box center [313, 110] width 25 height 9
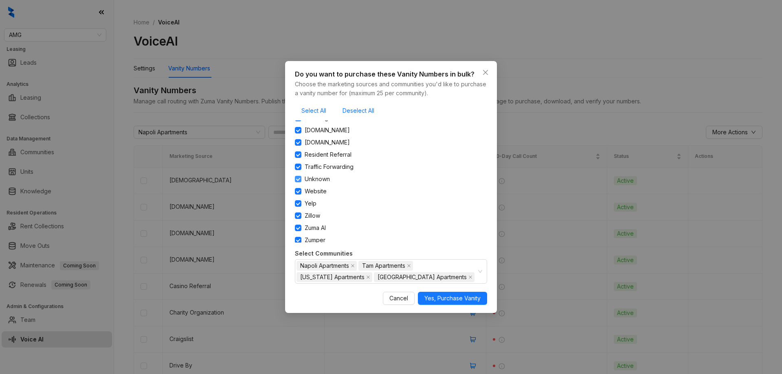
scroll to position [266, 0]
click at [459, 300] on span "Yes, Purchase Vanity" at bounding box center [452, 298] width 56 height 9
click at [447, 298] on span "Yes, Purchase Vanity" at bounding box center [452, 298] width 56 height 9
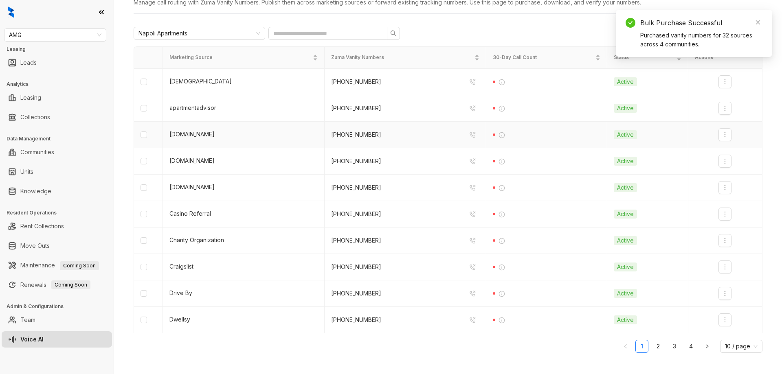
scroll to position [0, 0]
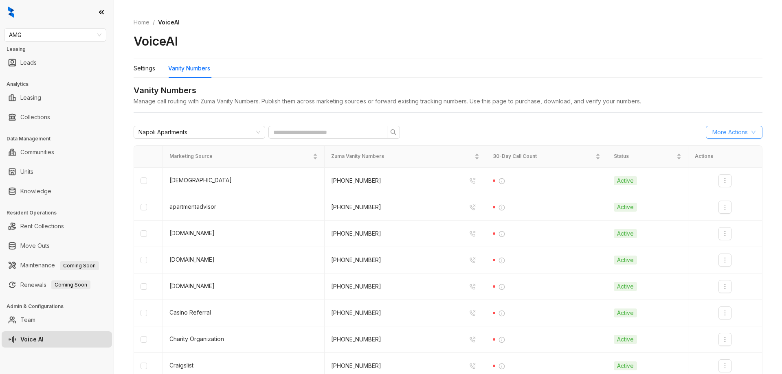
click at [736, 133] on span "More Actions" at bounding box center [729, 132] width 35 height 9
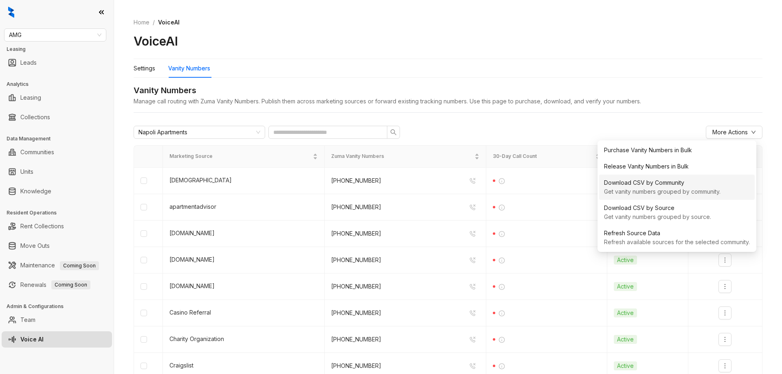
click at [668, 187] on div "Download CSV by Community" at bounding box center [677, 182] width 146 height 9
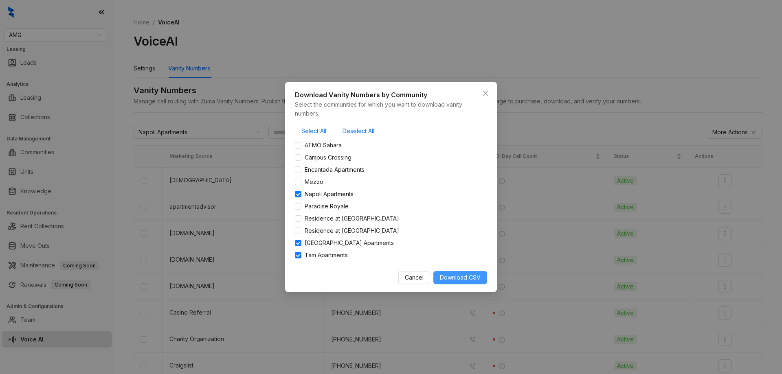
click at [453, 276] on span "Download CSV" at bounding box center [460, 277] width 41 height 9
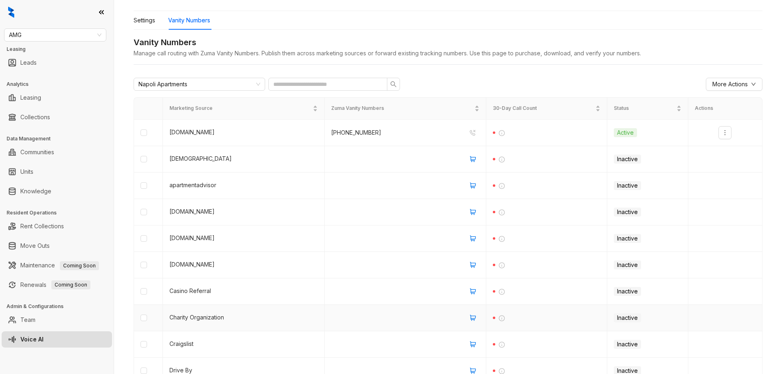
scroll to position [99, 0]
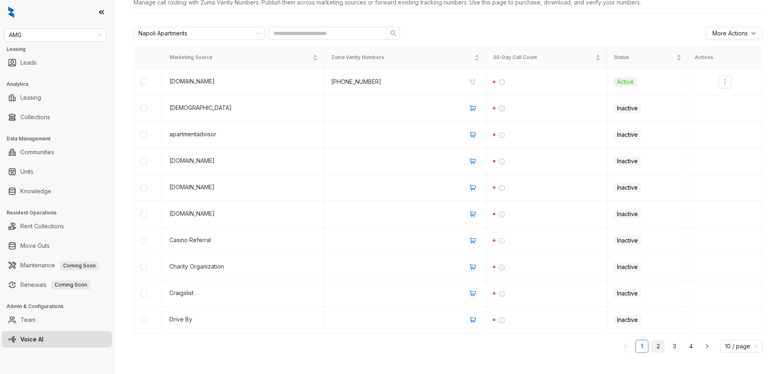
click at [652, 347] on link "2" at bounding box center [658, 346] width 12 height 12
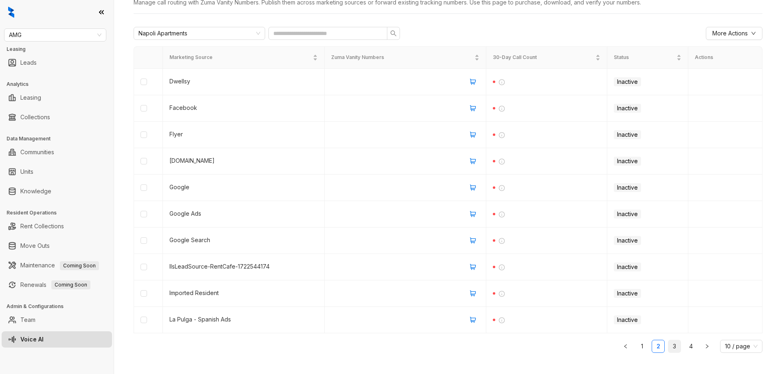
click at [668, 350] on link "3" at bounding box center [674, 346] width 12 height 12
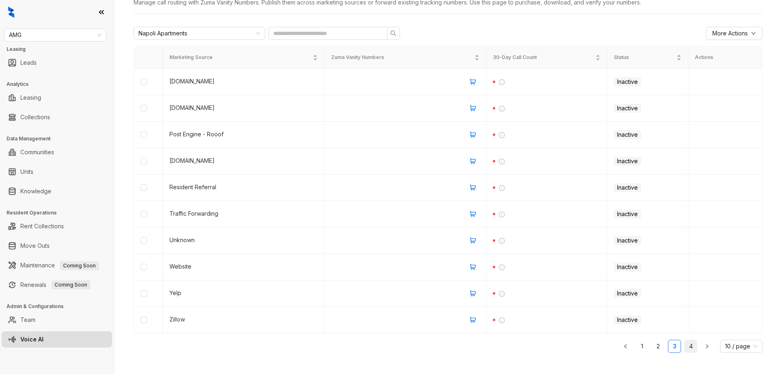
click at [685, 350] on link "4" at bounding box center [691, 346] width 12 height 12
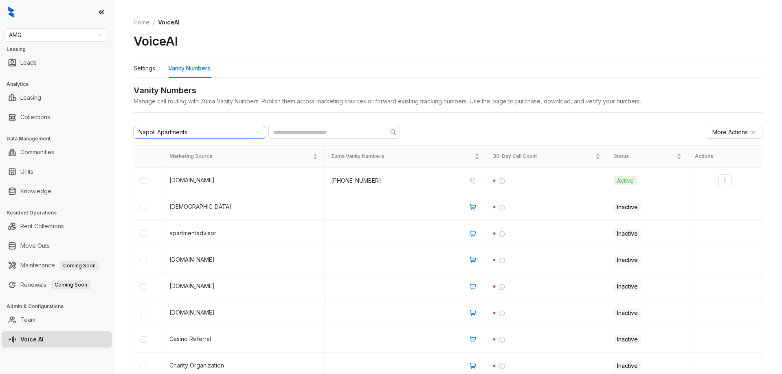
click at [217, 131] on div "Napoli Apartments" at bounding box center [195, 132] width 114 height 12
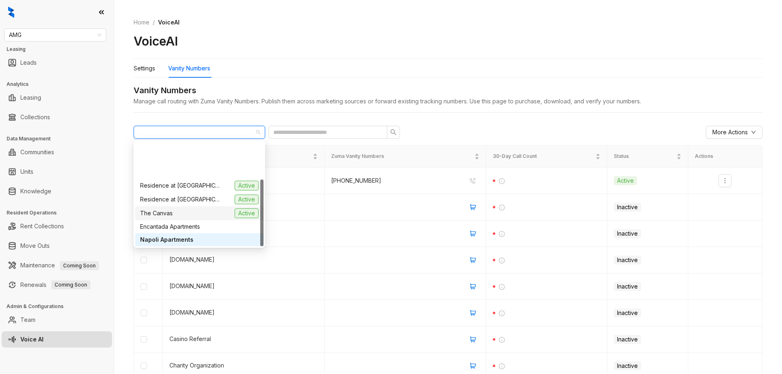
scroll to position [58, 0]
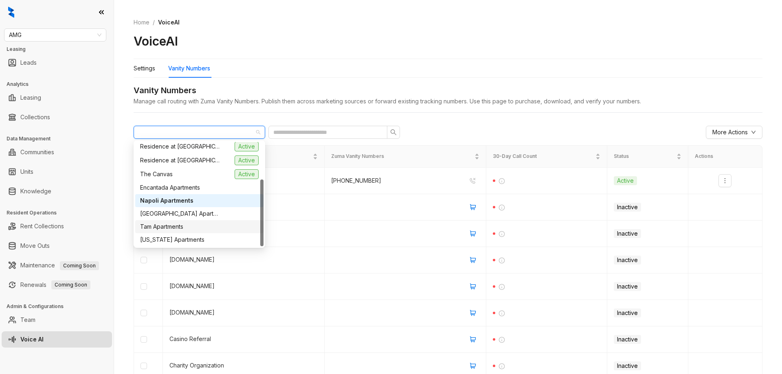
click at [192, 228] on div "Tam Apartments" at bounding box center [199, 226] width 119 height 9
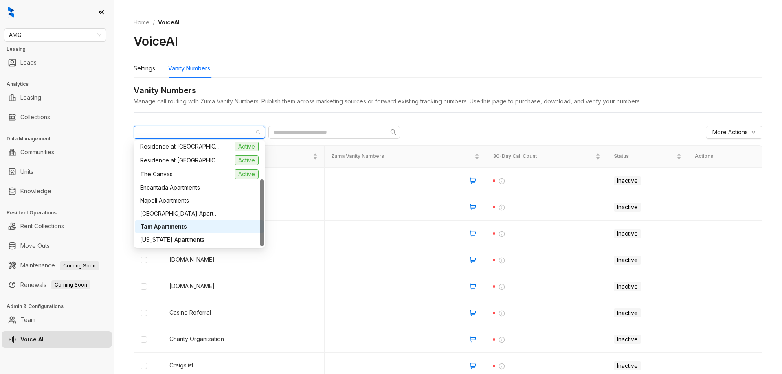
drag, startPoint x: 237, startPoint y: 133, endPoint x: 106, endPoint y: 130, distance: 130.8
click at [104, 130] on div "AMG Leasing Leads Analytics Leasing Collections Data Management Communities Uni…" at bounding box center [391, 187] width 782 height 374
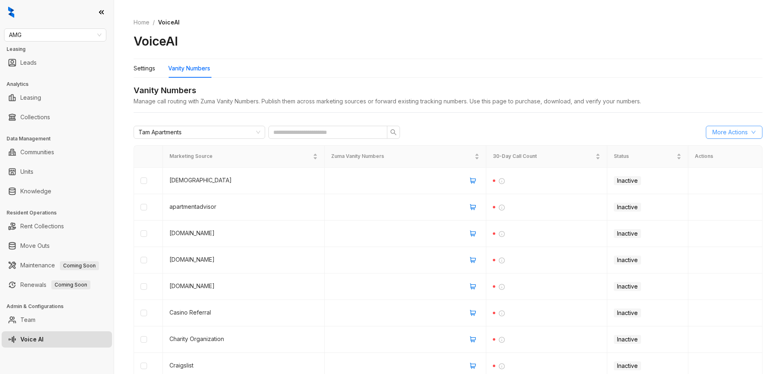
click at [712, 136] on span "More Actions" at bounding box center [729, 132] width 35 height 9
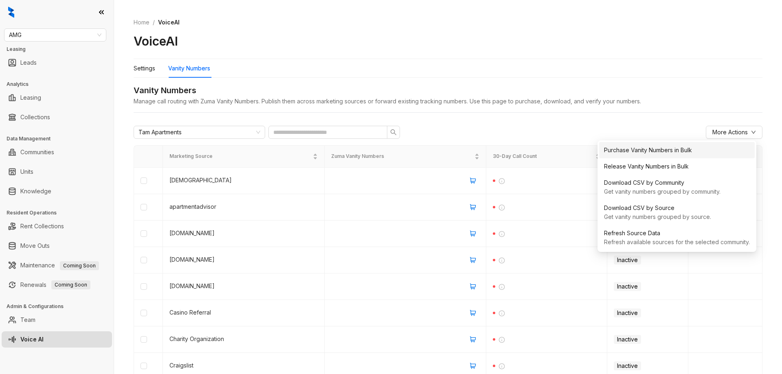
click at [649, 149] on div "Purchase Vanity Numbers in Bulk" at bounding box center [677, 150] width 146 height 9
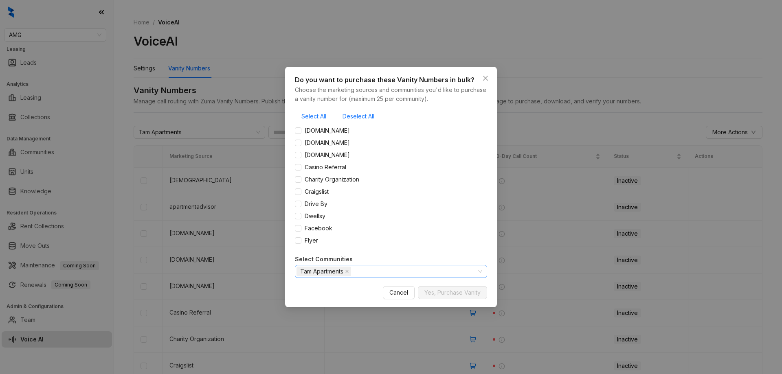
click at [376, 273] on div "Tam Apartments" at bounding box center [387, 271] width 180 height 11
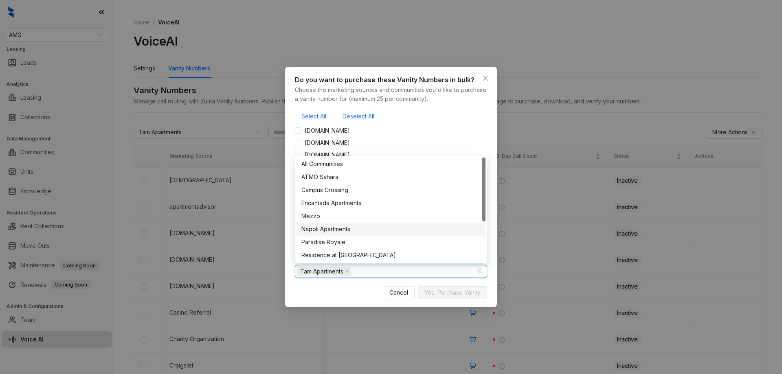
scroll to position [65, 0]
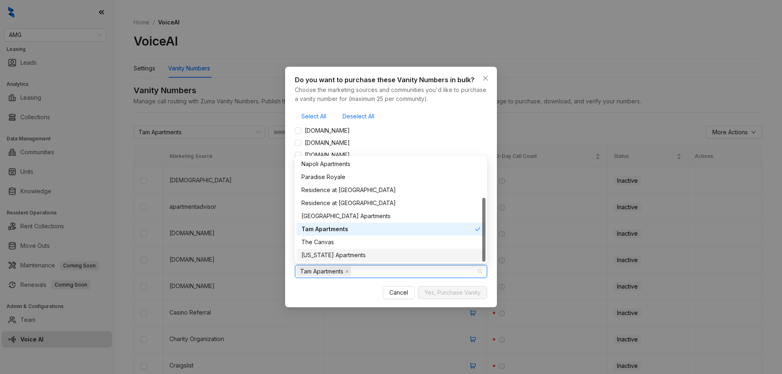
click at [341, 256] on div "[US_STATE] Apartments" at bounding box center [390, 255] width 179 height 9
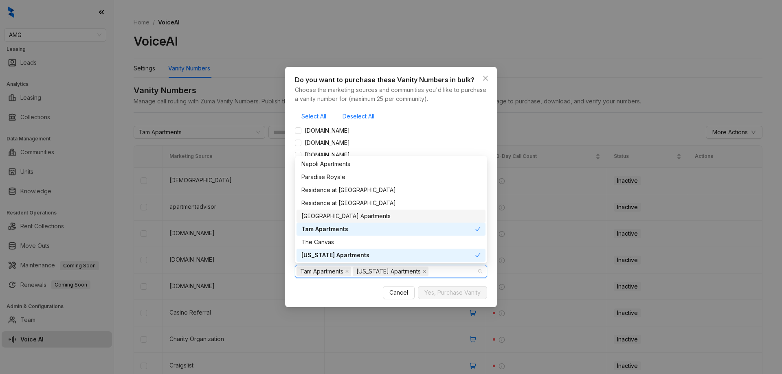
click at [350, 216] on div "Ridge Falls Apartments" at bounding box center [390, 216] width 179 height 9
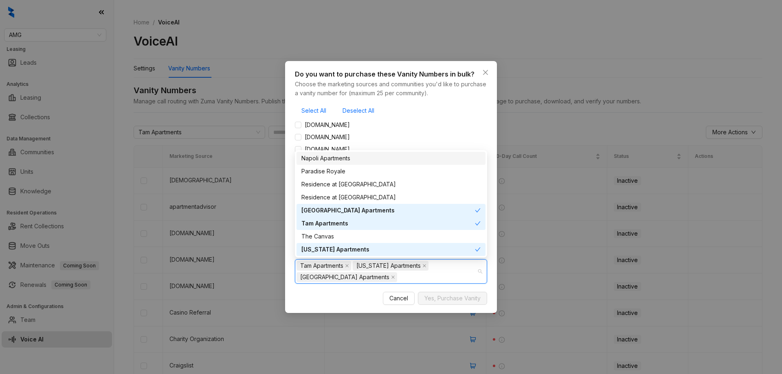
click at [356, 160] on div "Napoli Apartments" at bounding box center [390, 158] width 179 height 9
click at [433, 102] on div "Do you want to purchase these Vanity Numbers in bulk? Choose the marketing sour…" at bounding box center [391, 176] width 192 height 214
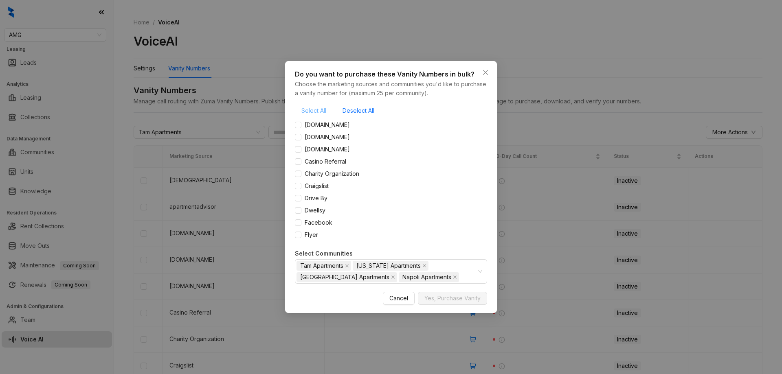
click at [308, 112] on span "Select All" at bounding box center [313, 110] width 25 height 9
click at [444, 299] on span "Yes, Purchase Vanity" at bounding box center [452, 298] width 56 height 9
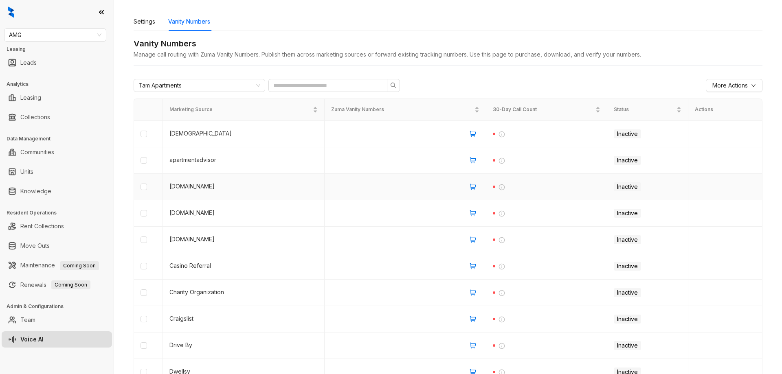
scroll to position [99, 0]
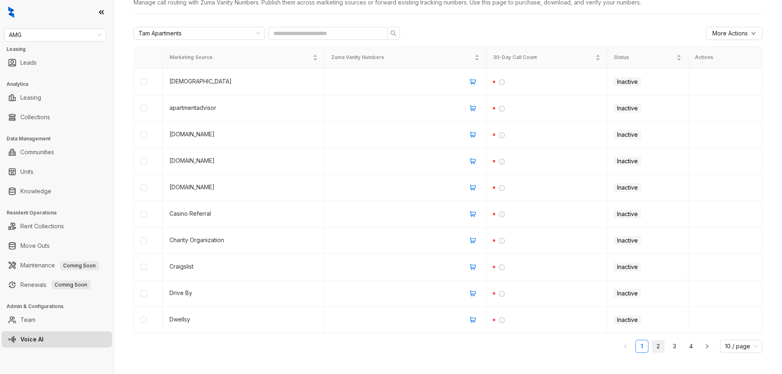
click at [657, 349] on link "2" at bounding box center [658, 346] width 12 height 12
click at [669, 349] on link "3" at bounding box center [674, 346] width 12 height 12
click at [687, 348] on link "4" at bounding box center [691, 346] width 12 height 12
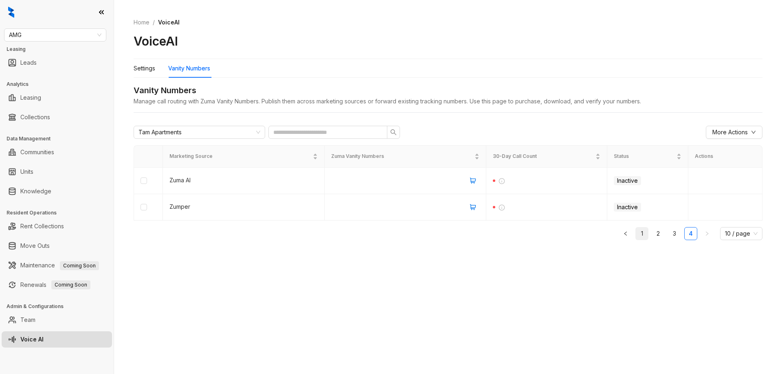
click at [646, 229] on link "1" at bounding box center [642, 234] width 12 height 12
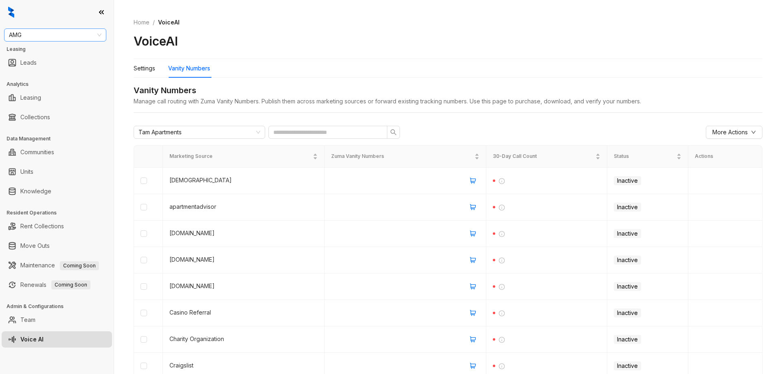
click at [44, 36] on span "AMG" at bounding box center [55, 35] width 92 height 12
click at [43, 63] on div "AMG" at bounding box center [55, 64] width 89 height 9
click at [51, 196] on link "Knowledge" at bounding box center [35, 191] width 31 height 16
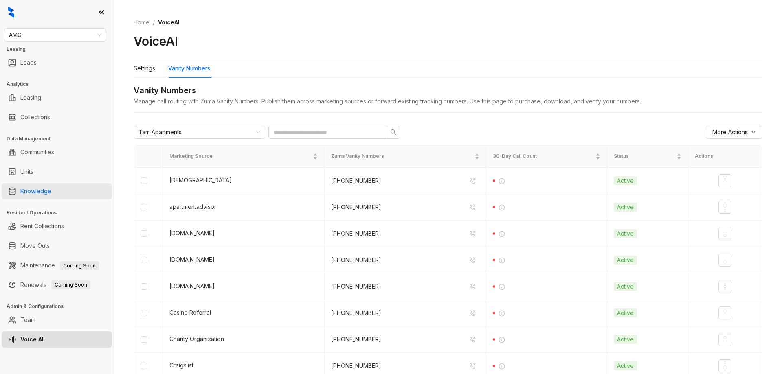
click at [51, 190] on link "Knowledge" at bounding box center [35, 191] width 31 height 16
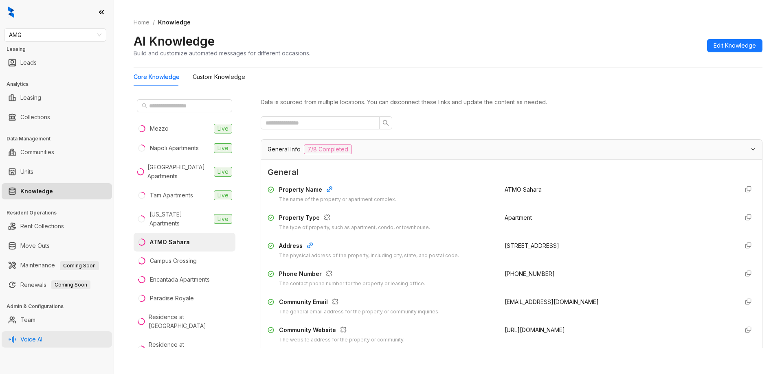
drag, startPoint x: 43, startPoint y: 338, endPoint x: 50, endPoint y: 329, distance: 10.8
click at [42, 338] on link "Voice AI" at bounding box center [31, 340] width 22 height 16
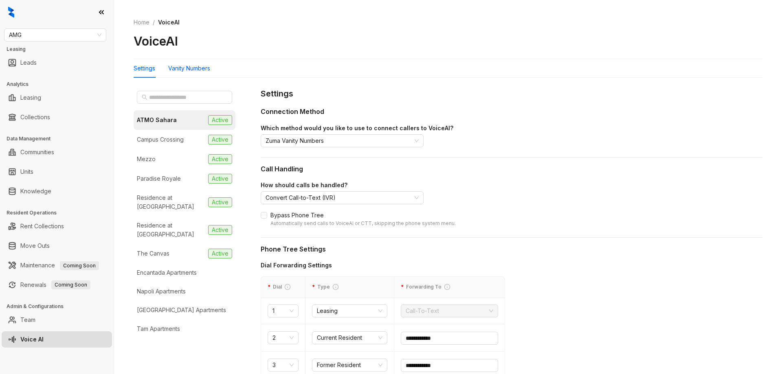
click at [195, 70] on div "Vanity Numbers" at bounding box center [189, 68] width 42 height 9
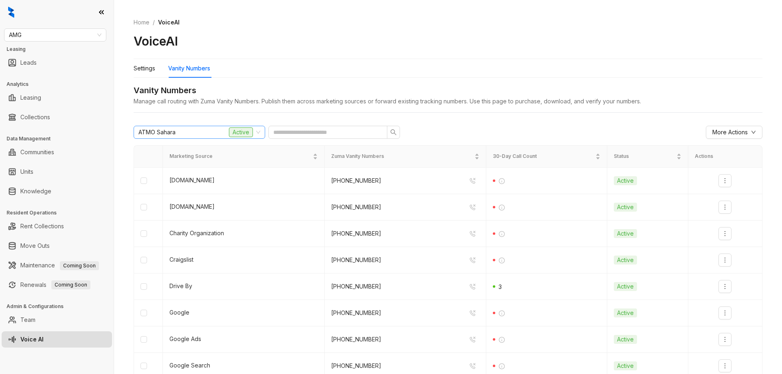
click at [253, 133] on span "ATMO Sahara Active" at bounding box center [199, 132] width 122 height 12
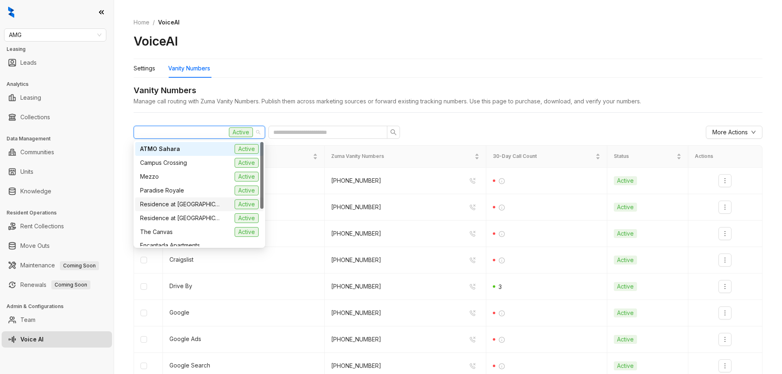
scroll to position [58, 0]
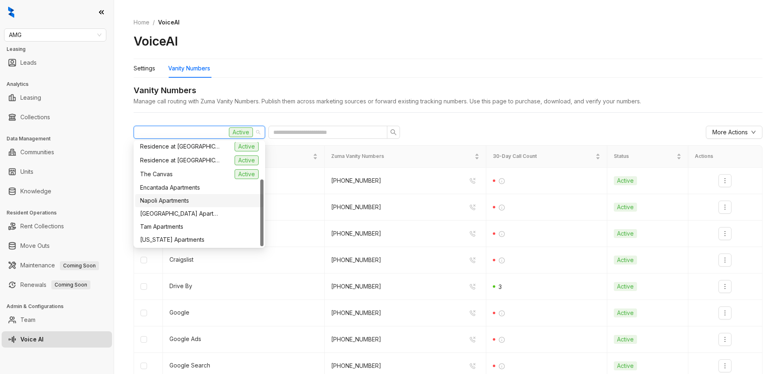
click at [195, 201] on div "Napoli Apartments" at bounding box center [199, 200] width 119 height 9
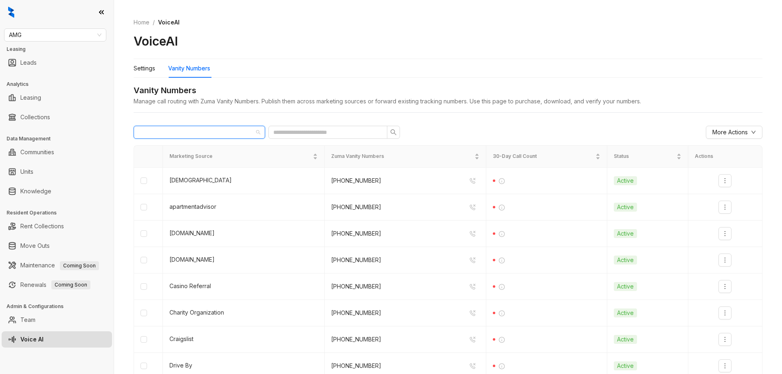
drag, startPoint x: 216, startPoint y: 134, endPoint x: 203, endPoint y: 150, distance: 20.9
click at [216, 134] on div "Napoli Apartments" at bounding box center [195, 132] width 114 height 12
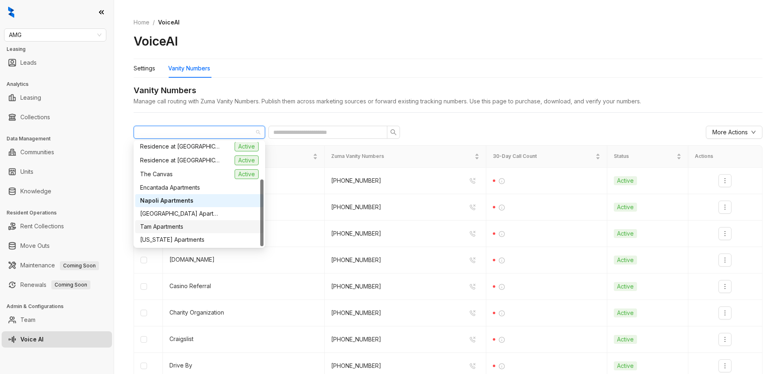
click at [190, 230] on div "Tam Apartments" at bounding box center [199, 226] width 119 height 9
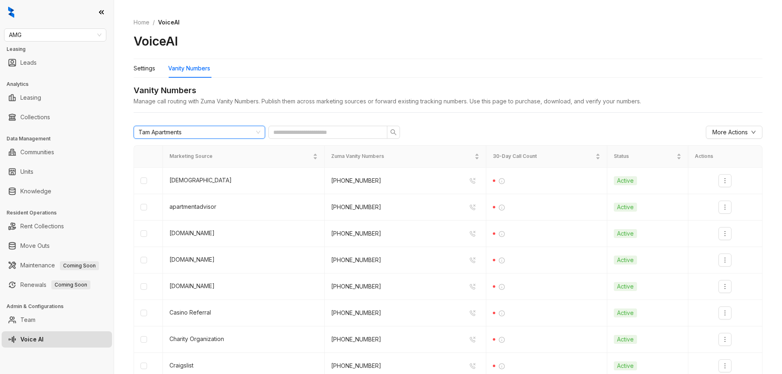
click at [244, 135] on div "Tam Apartments" at bounding box center [195, 132] width 114 height 12
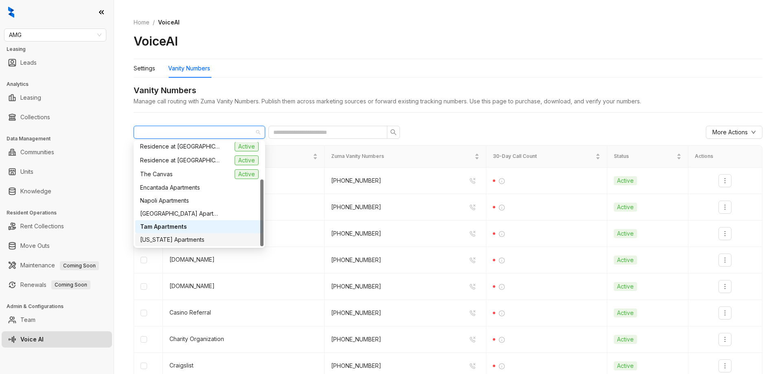
click at [199, 242] on div "Virginia Apartments" at bounding box center [199, 239] width 119 height 9
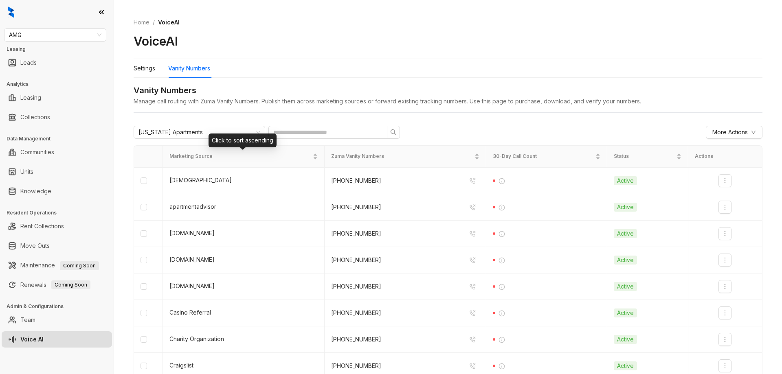
click at [218, 135] on div "Click to sort ascending" at bounding box center [243, 141] width 68 height 14
click at [217, 130] on div "Virginia Apartments" at bounding box center [195, 132] width 114 height 12
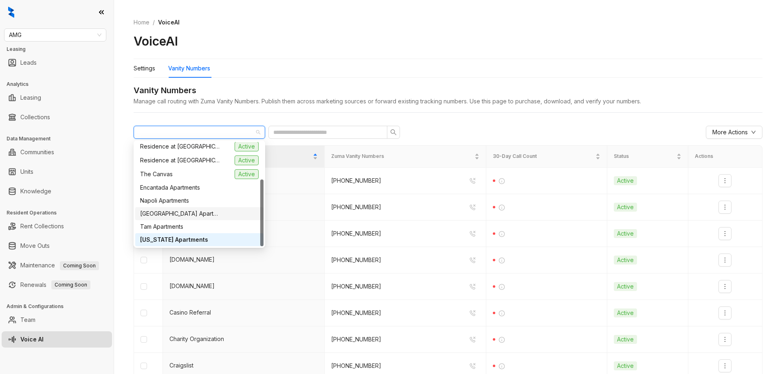
click at [174, 212] on span "Ridge Falls Apartments" at bounding box center [180, 213] width 81 height 9
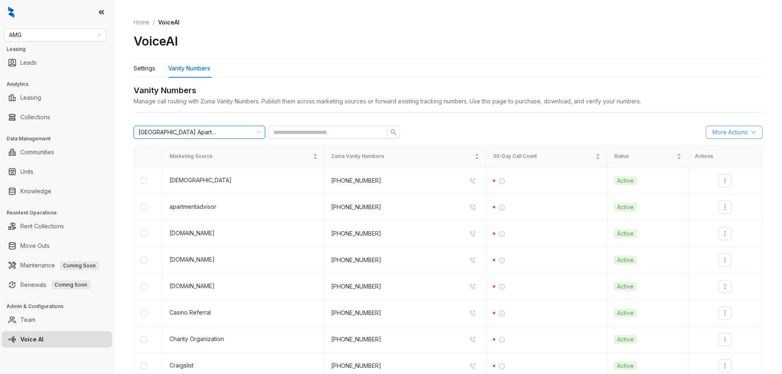
click at [750, 132] on button "More Actions" at bounding box center [734, 132] width 57 height 13
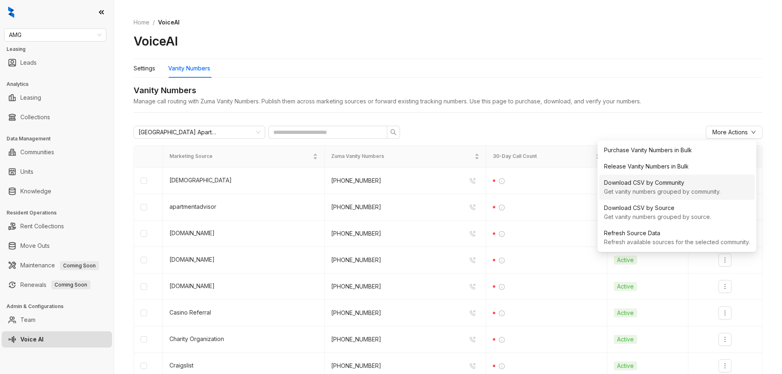
click at [683, 187] on div "Get vanity numbers grouped by community." at bounding box center [677, 191] width 146 height 9
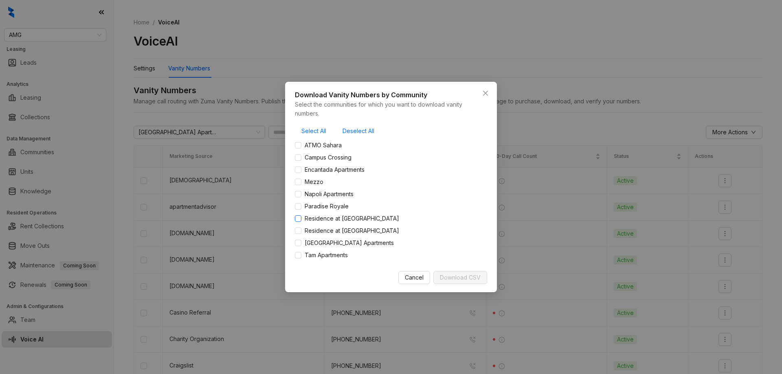
scroll to position [21, 0]
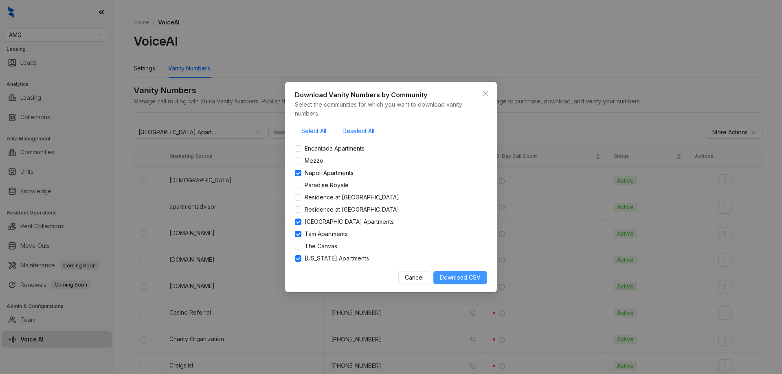
click at [451, 277] on span "Download CSV" at bounding box center [460, 277] width 41 height 9
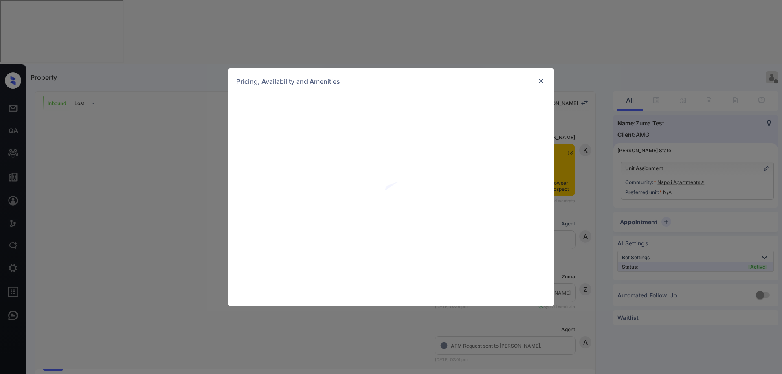
scroll to position [142, 0]
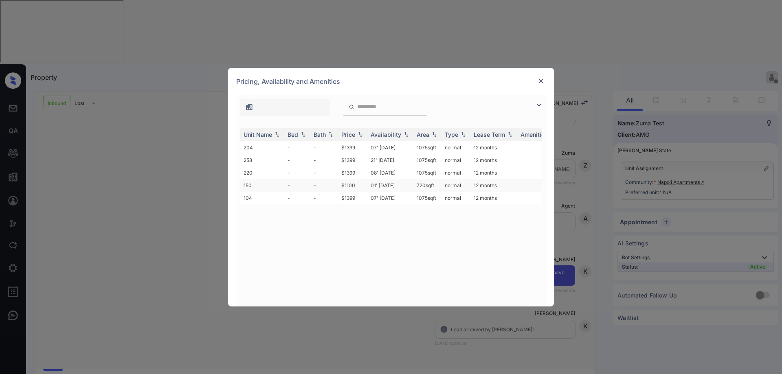
click at [399, 184] on td "01' [DATE]" at bounding box center [390, 185] width 46 height 13
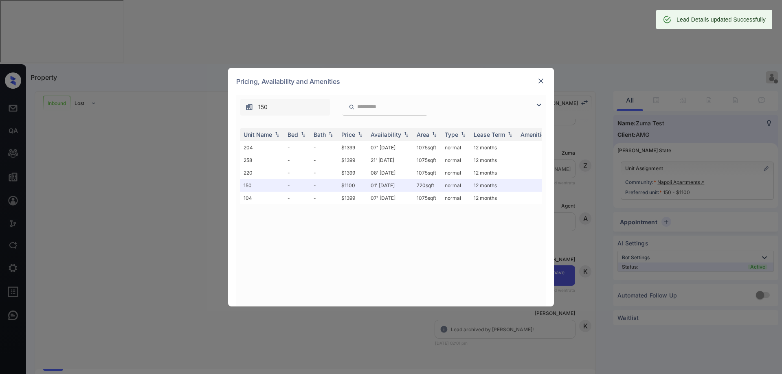
click at [541, 80] on img at bounding box center [541, 81] width 8 height 8
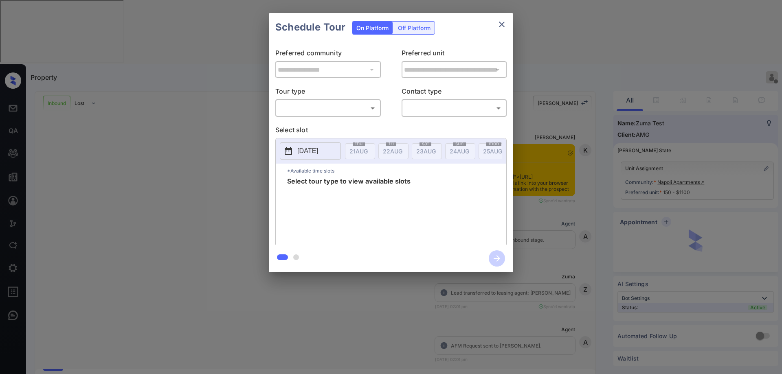
scroll to position [195, 0]
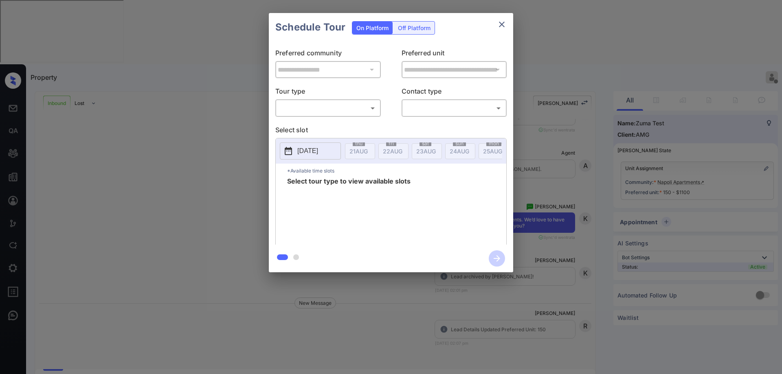
click at [329, 109] on body "Property [PERSON_NAME] Offline Set yourself online Set yourself on break Profil…" at bounding box center [391, 187] width 782 height 374
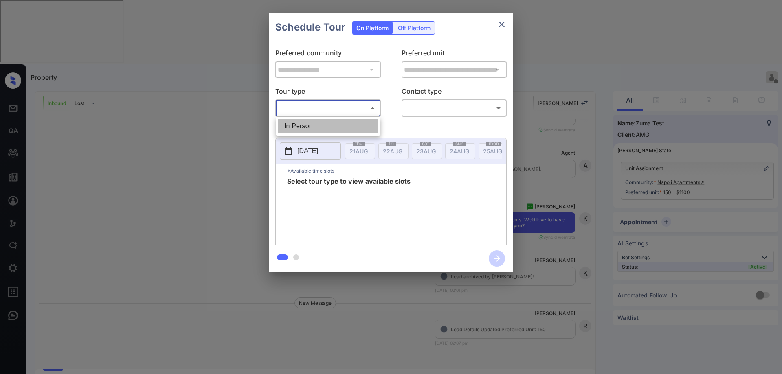
click at [316, 123] on li "In Person" at bounding box center [328, 126] width 101 height 15
type input "********"
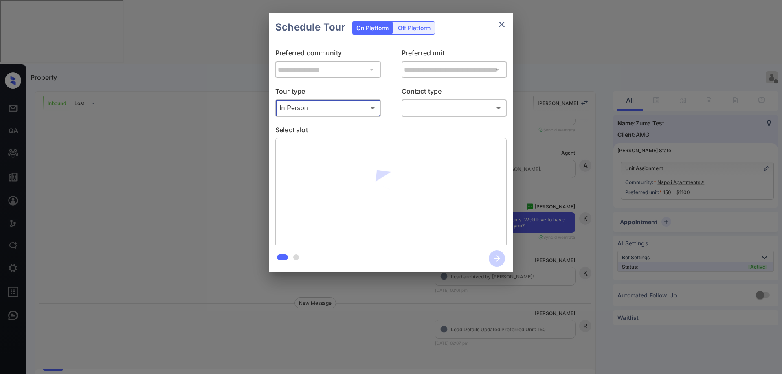
click at [435, 109] on body "Property [PERSON_NAME] Offline Set yourself online Set yourself on break Profil…" at bounding box center [391, 187] width 782 height 374
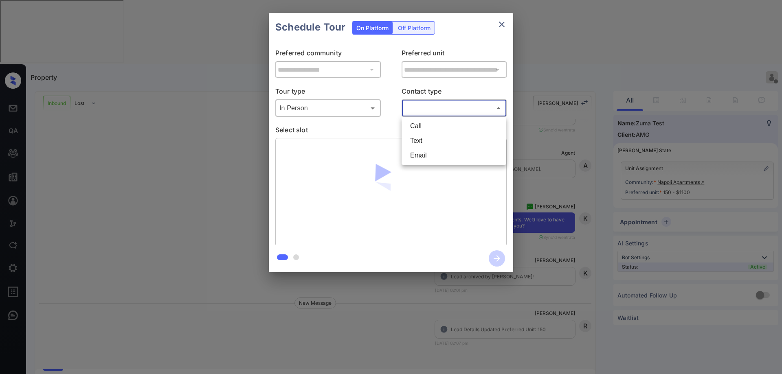
click at [426, 136] on li "Text" at bounding box center [454, 141] width 101 height 15
type input "****"
click at [378, 82] on div "Call Text Email" at bounding box center [391, 187] width 782 height 374
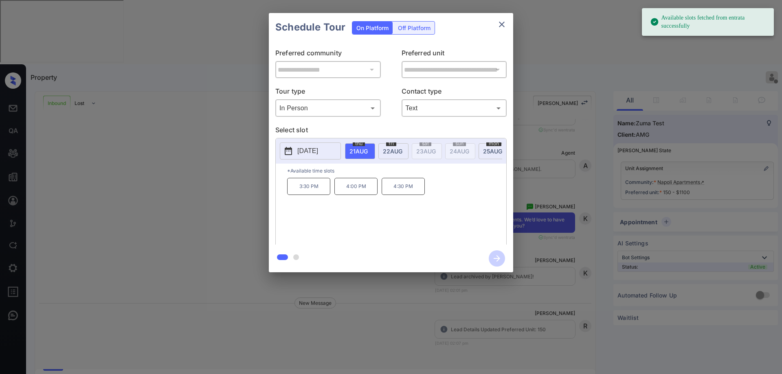
click at [368, 150] on span "25 AUG" at bounding box center [358, 151] width 18 height 7
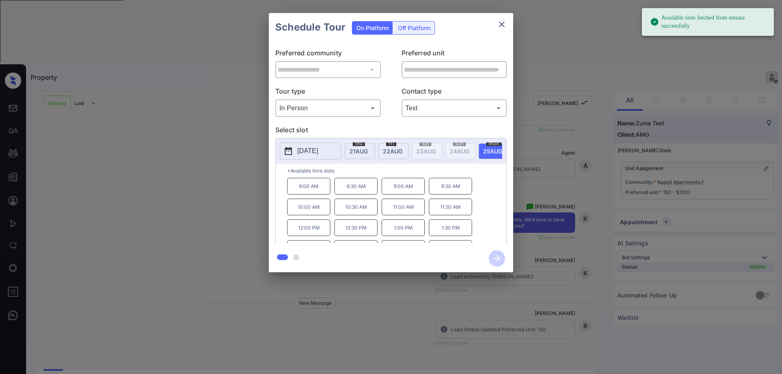
drag, startPoint x: 384, startPoint y: 216, endPoint x: 405, endPoint y: 219, distance: 21.0
click at [385, 215] on p "11:00 AM" at bounding box center [403, 207] width 43 height 17
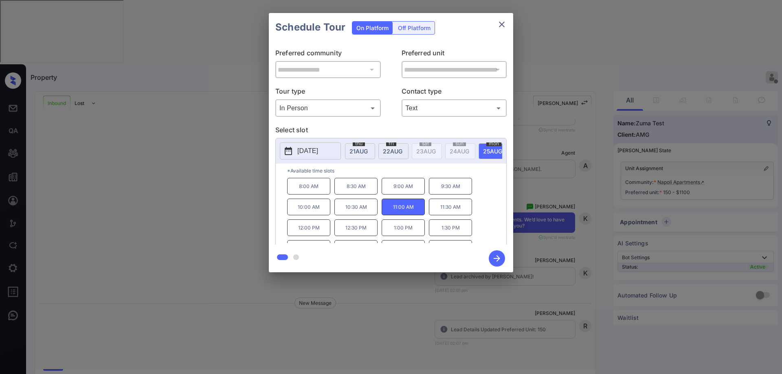
click at [499, 255] on icon "button" at bounding box center [497, 258] width 16 height 16
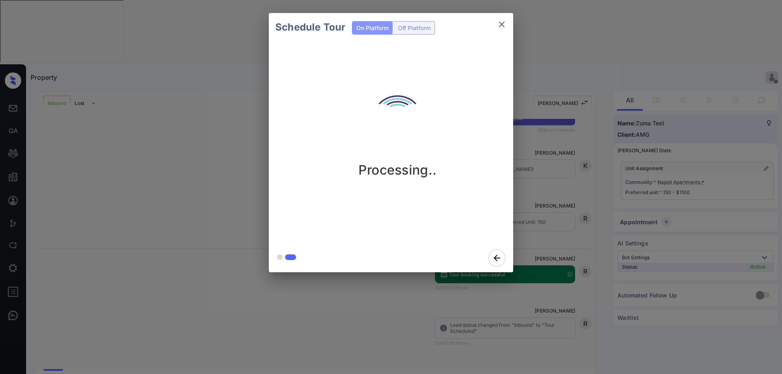
scroll to position [303, 0]
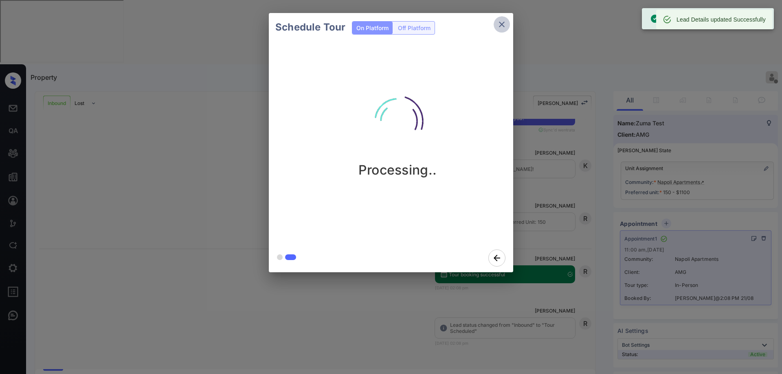
click at [498, 26] on icon "close" at bounding box center [502, 25] width 10 height 10
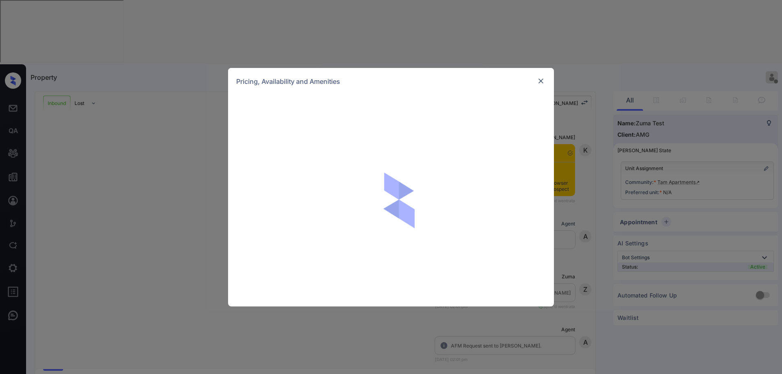
scroll to position [142, 0]
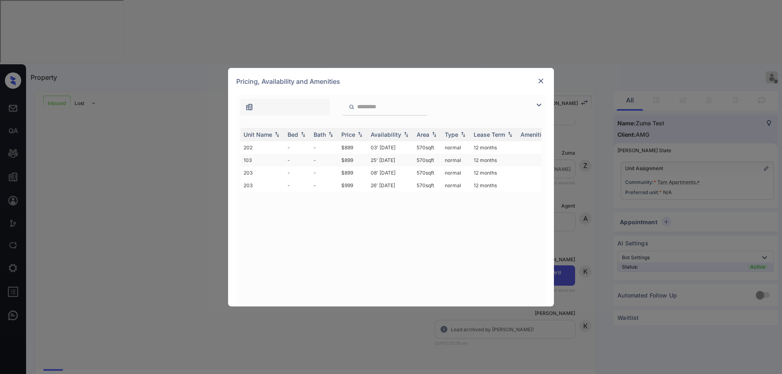
click at [344, 162] on td "$899" at bounding box center [352, 160] width 29 height 13
click at [538, 81] on img at bounding box center [541, 81] width 8 height 8
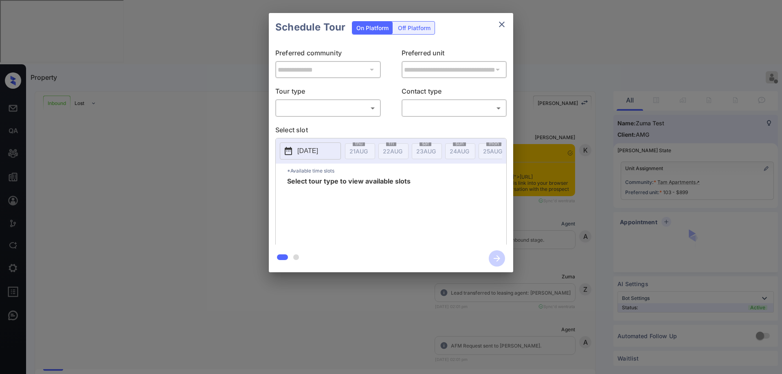
scroll to position [195, 0]
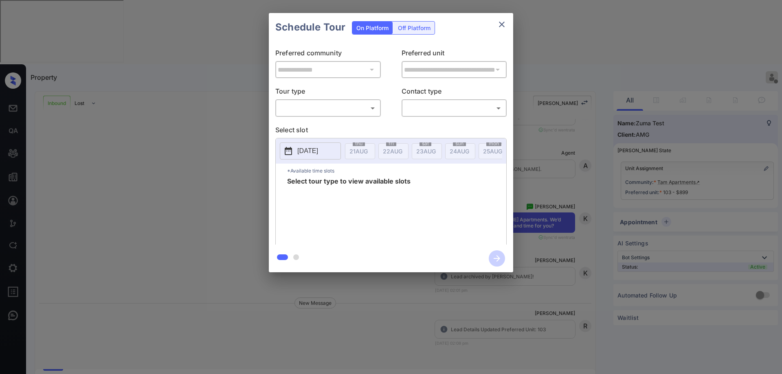
click at [349, 120] on div "**********" at bounding box center [391, 143] width 244 height 203
click at [349, 114] on body "Property [PERSON_NAME] Offline Set yourself online Set yourself on break Profil…" at bounding box center [391, 187] width 782 height 374
click at [337, 126] on li "In Person" at bounding box center [328, 126] width 101 height 15
type input "********"
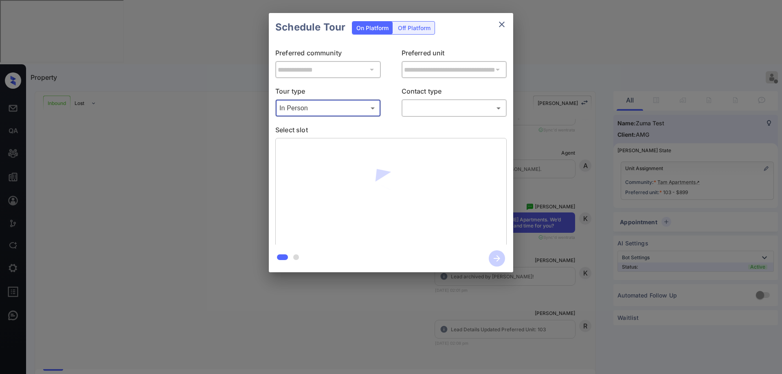
click at [440, 107] on body "Property [PERSON_NAME] Offline Set yourself online Set yourself on break Profil…" at bounding box center [391, 187] width 782 height 374
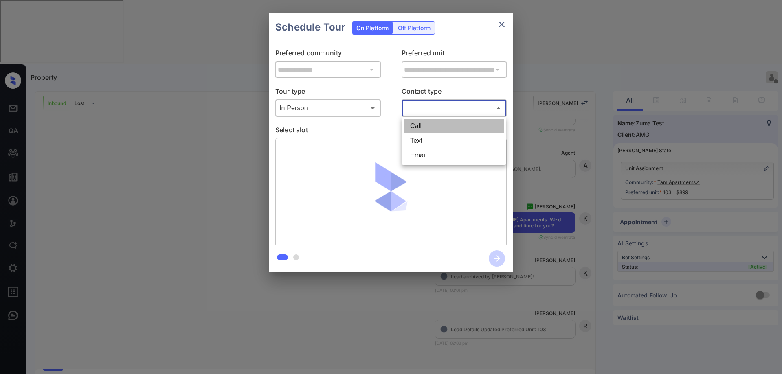
click at [437, 132] on li "Call" at bounding box center [454, 126] width 101 height 15
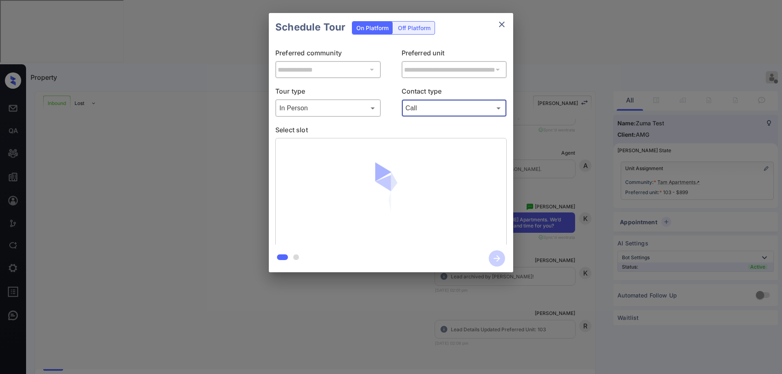
click at [442, 108] on body "Property Ryan Guarin Offline Set yourself online Set yourself on break Profile …" at bounding box center [391, 187] width 782 height 374
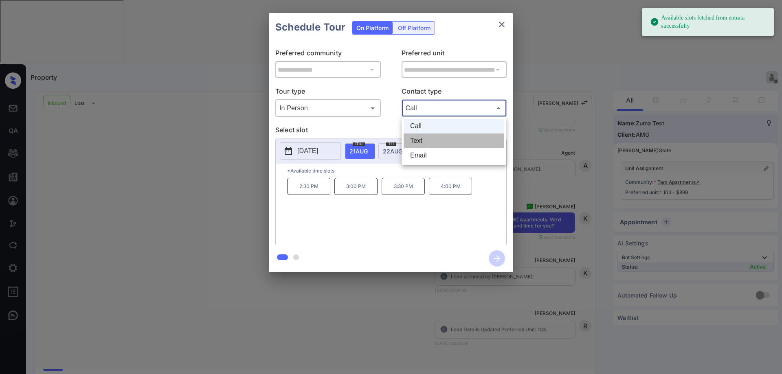
click at [439, 140] on li "Text" at bounding box center [454, 141] width 101 height 15
type input "****"
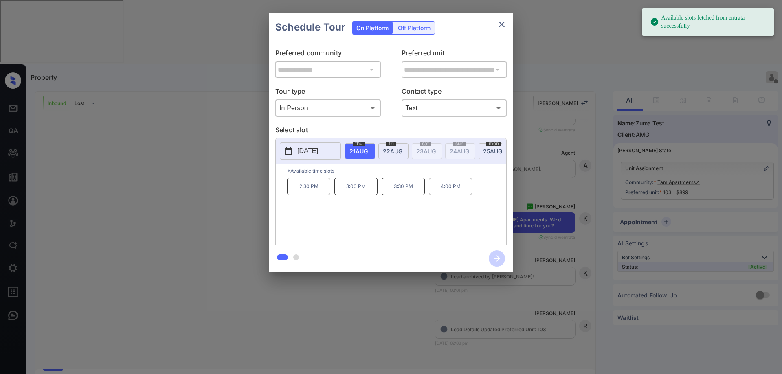
click at [368, 152] on span "25 AUG" at bounding box center [358, 151] width 18 height 7
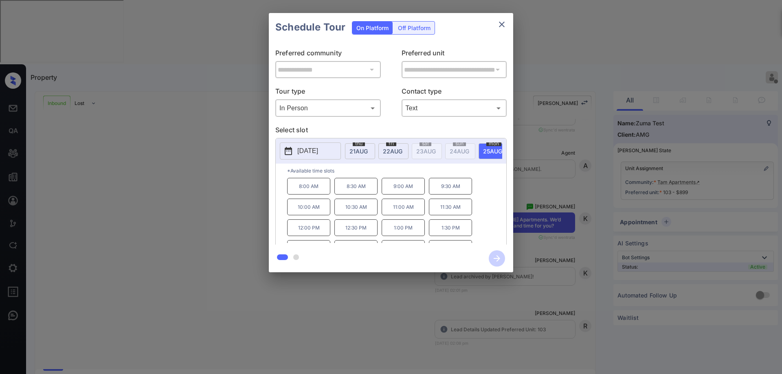
click at [359, 211] on p "10:30 AM" at bounding box center [355, 207] width 43 height 17
click at [494, 256] on icon "button" at bounding box center [497, 258] width 16 height 16
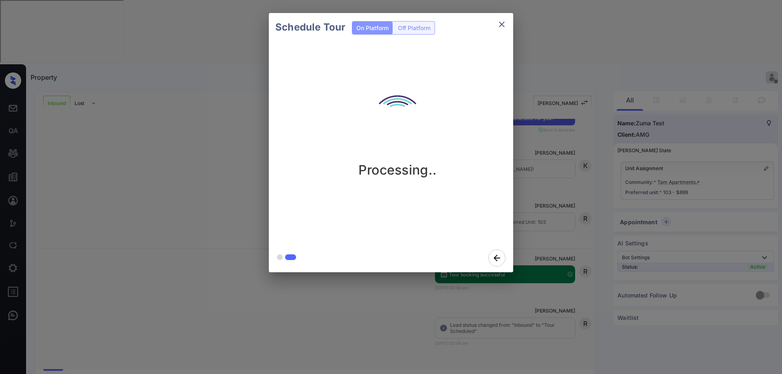
scroll to position [303, 0]
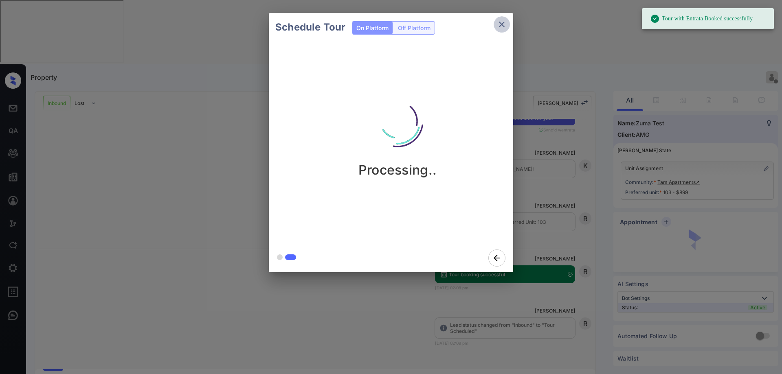
click at [501, 25] on icon "close" at bounding box center [502, 25] width 6 height 6
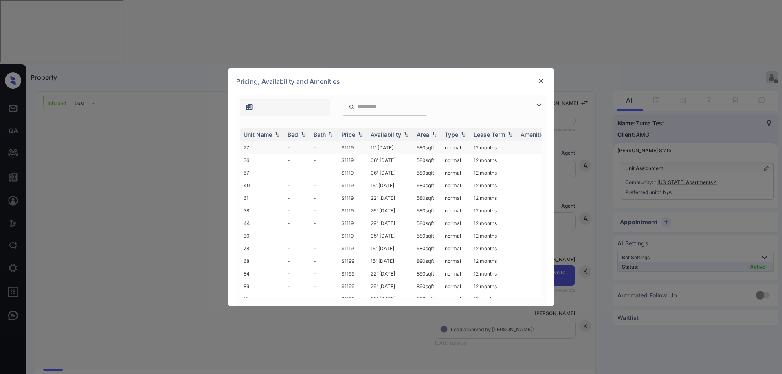
click at [429, 151] on td "580 sqft" at bounding box center [427, 147] width 28 height 13
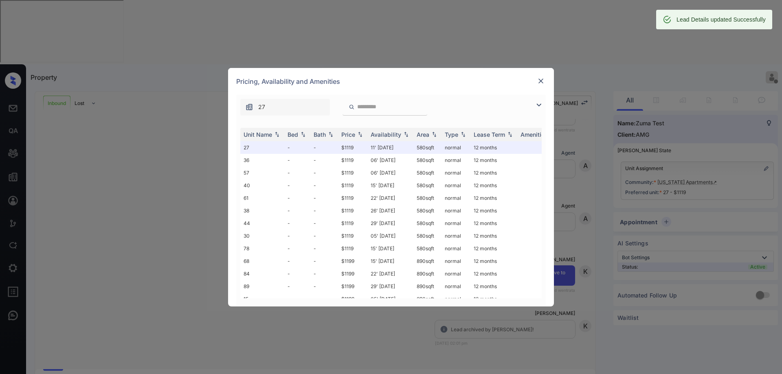
click at [541, 82] on img at bounding box center [541, 81] width 8 height 8
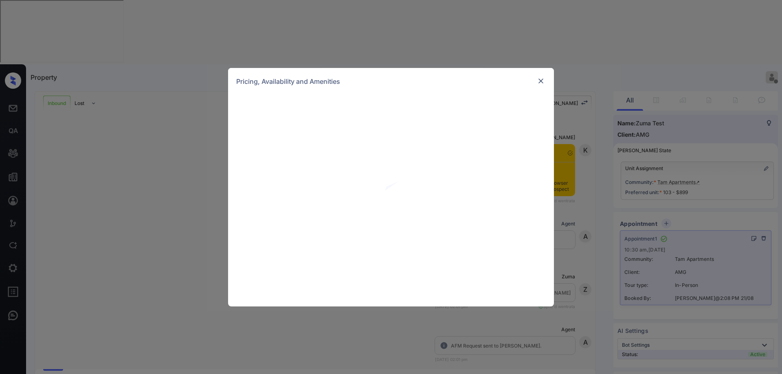
scroll to position [422, 0]
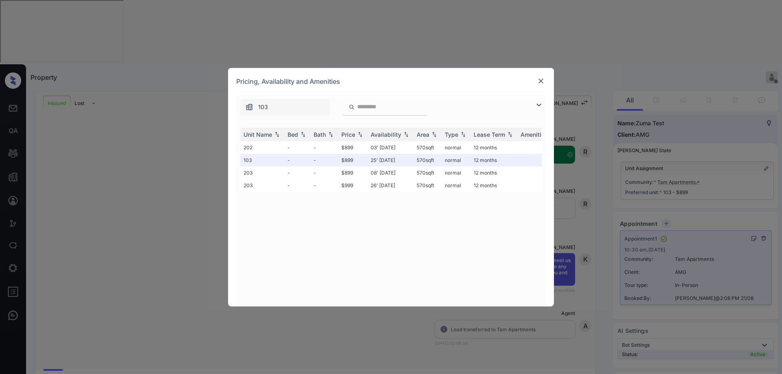
click at [163, 58] on div "**********" at bounding box center [391, 187] width 782 height 374
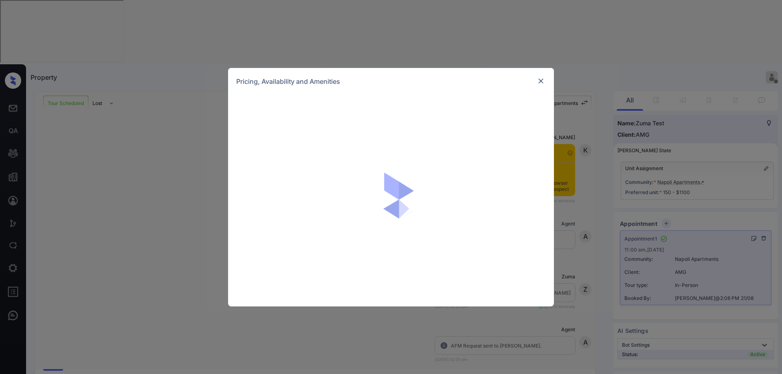
scroll to position [422, 0]
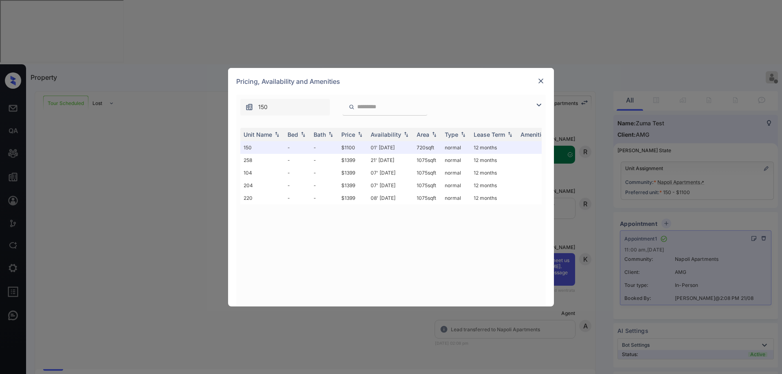
click at [165, 217] on div "**********" at bounding box center [391, 187] width 782 height 374
click at [538, 80] on img at bounding box center [541, 81] width 8 height 8
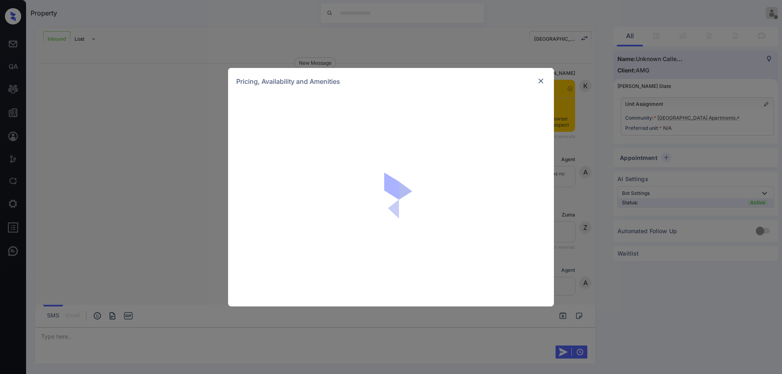
scroll to position [40, 0]
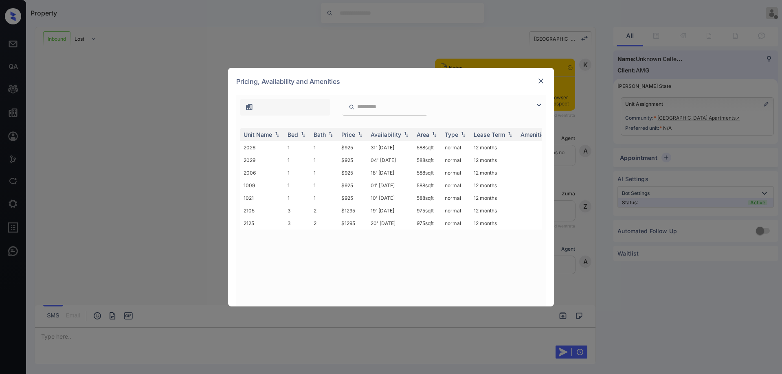
click at [543, 77] on img at bounding box center [541, 81] width 8 height 8
